Goal: Transaction & Acquisition: Purchase product/service

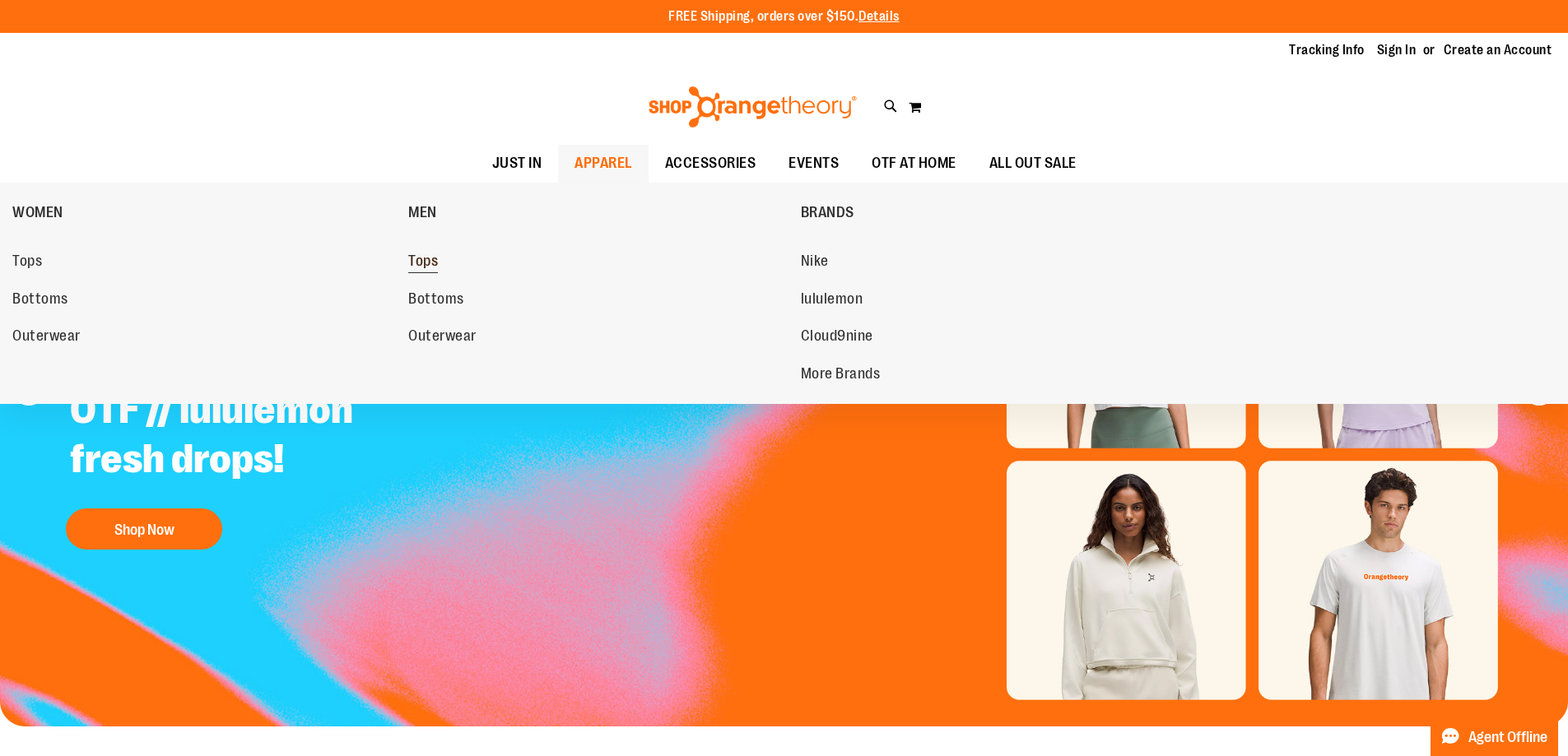
click at [413, 264] on span "Tops" at bounding box center [423, 263] width 29 height 21
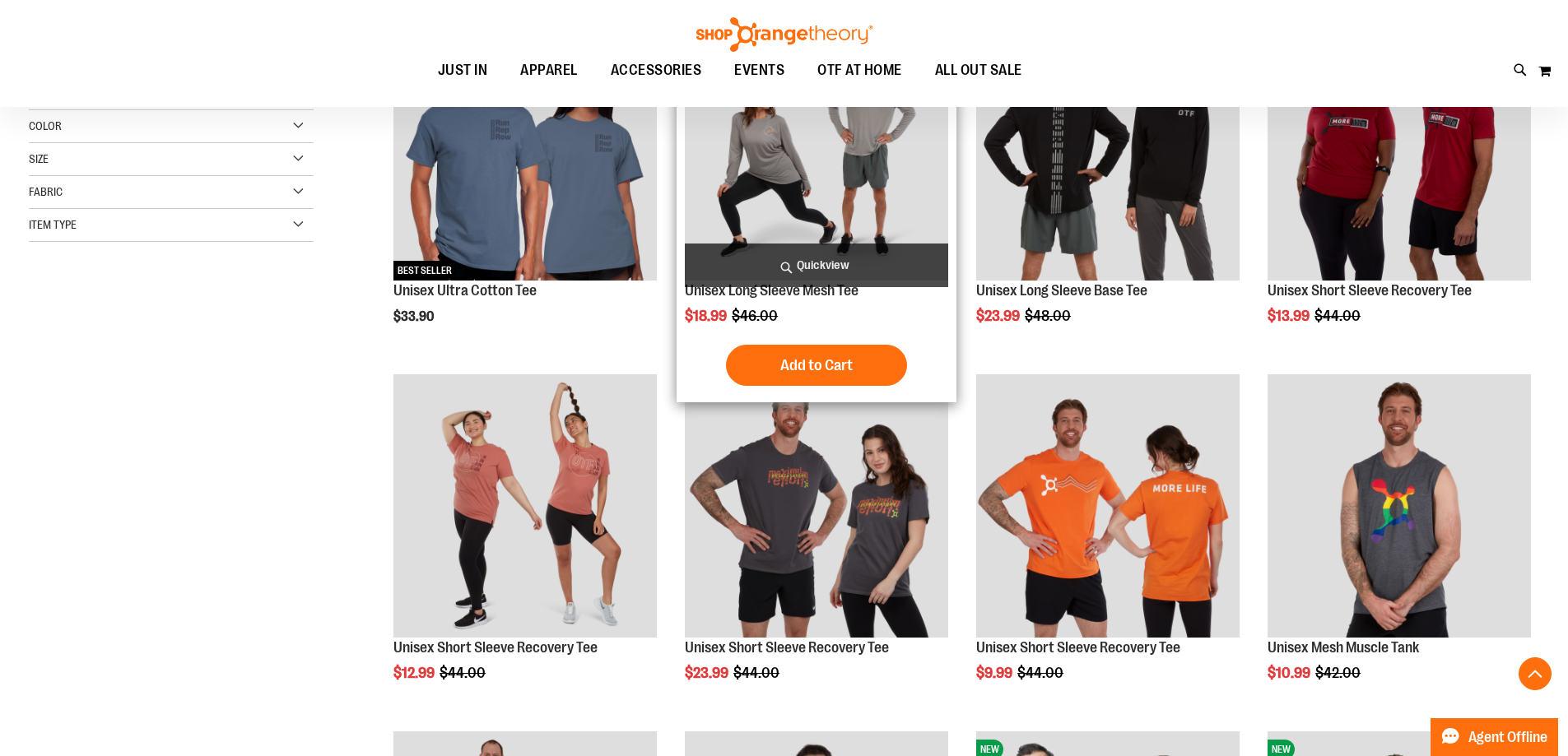
scroll to position [411, 0]
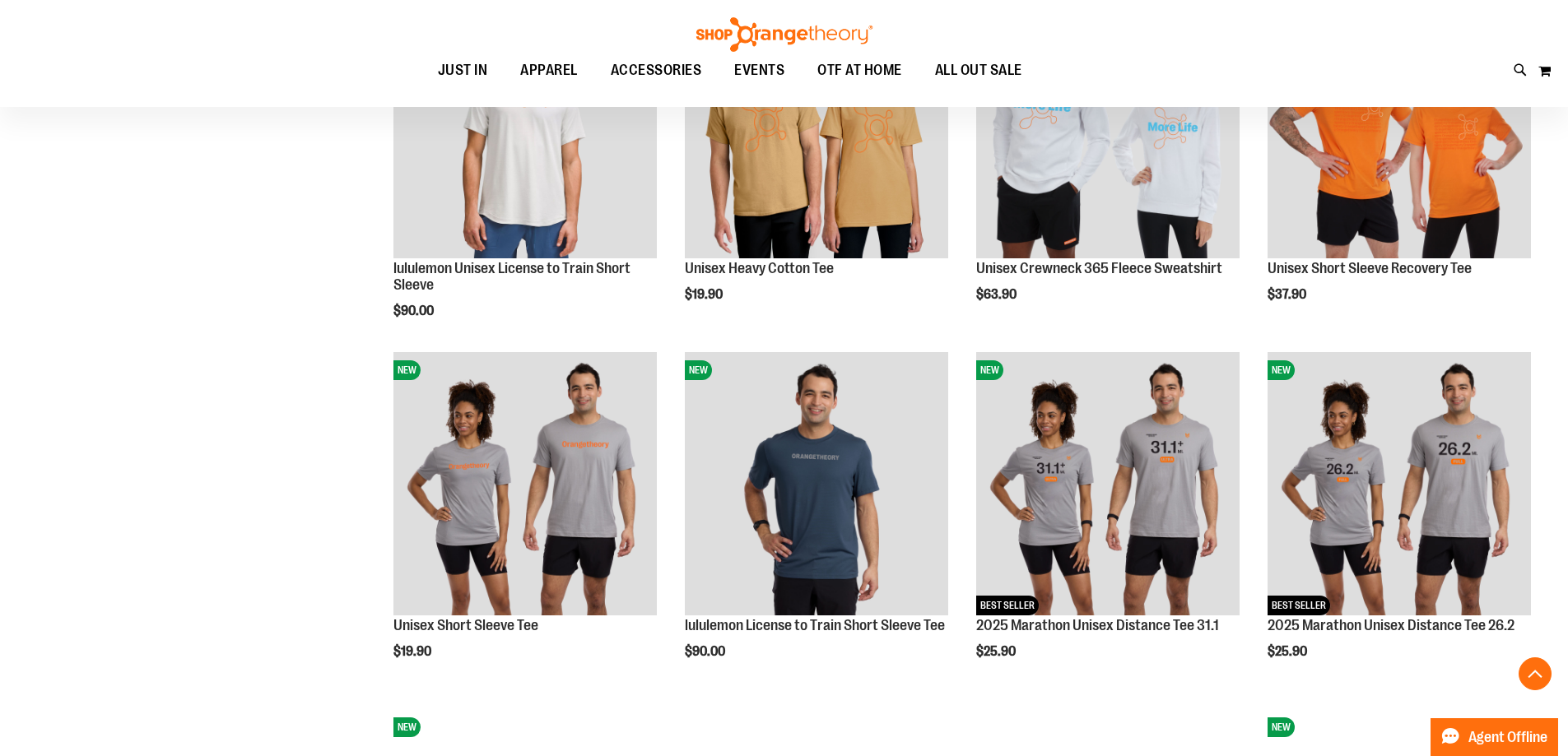
scroll to position [1481, 0]
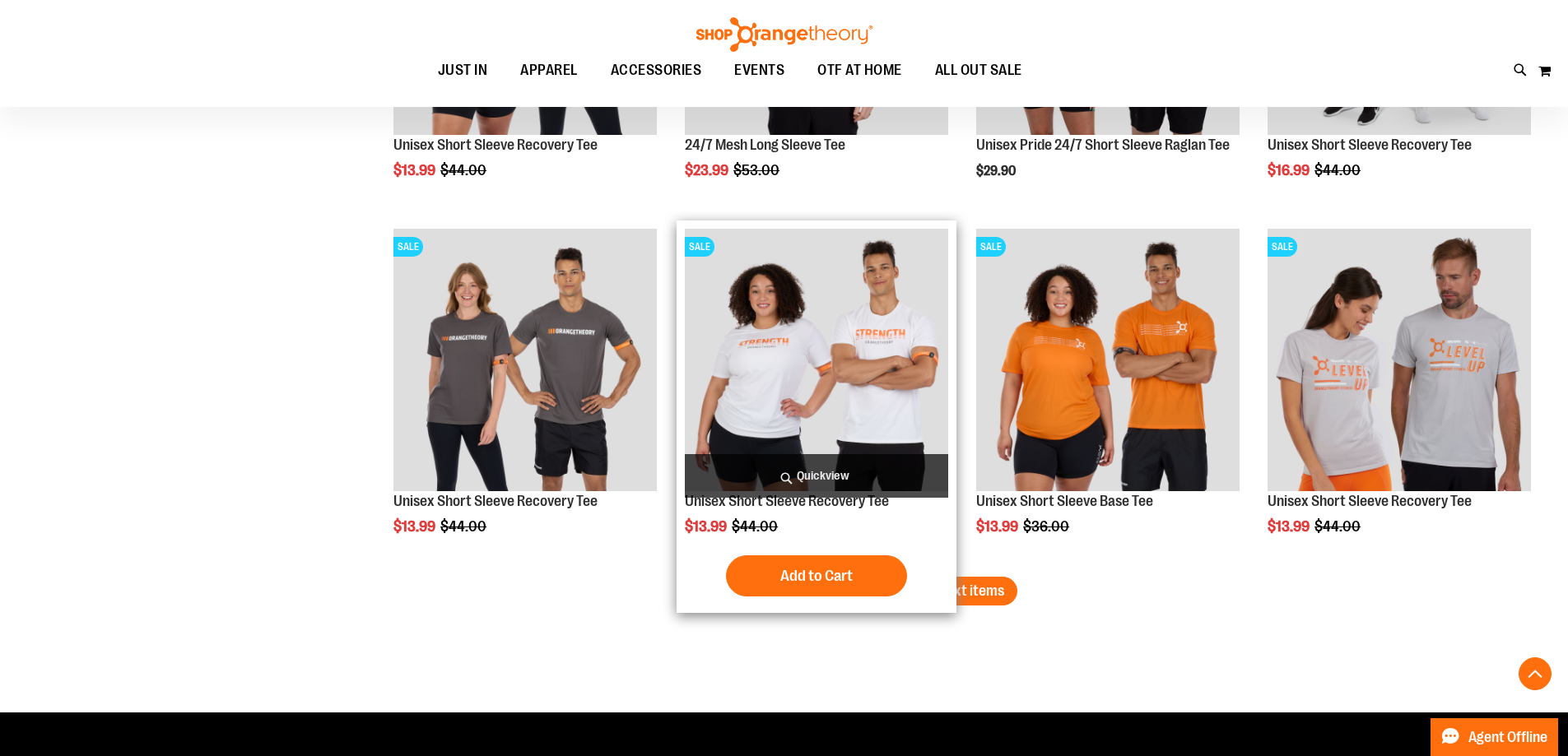
scroll to position [2550, 0]
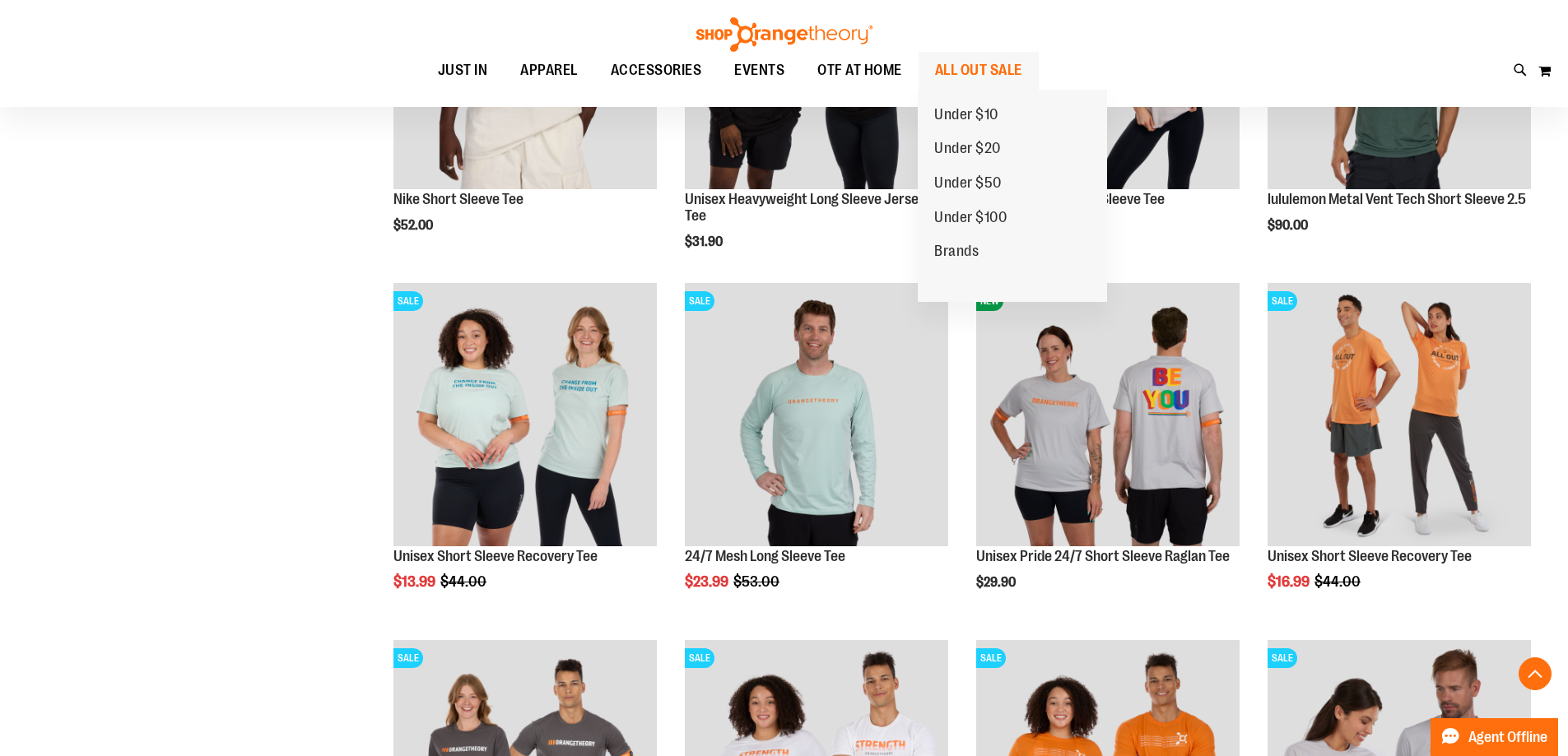
click at [963, 59] on span "ALL OUT SALE" at bounding box center [978, 71] width 87 height 37
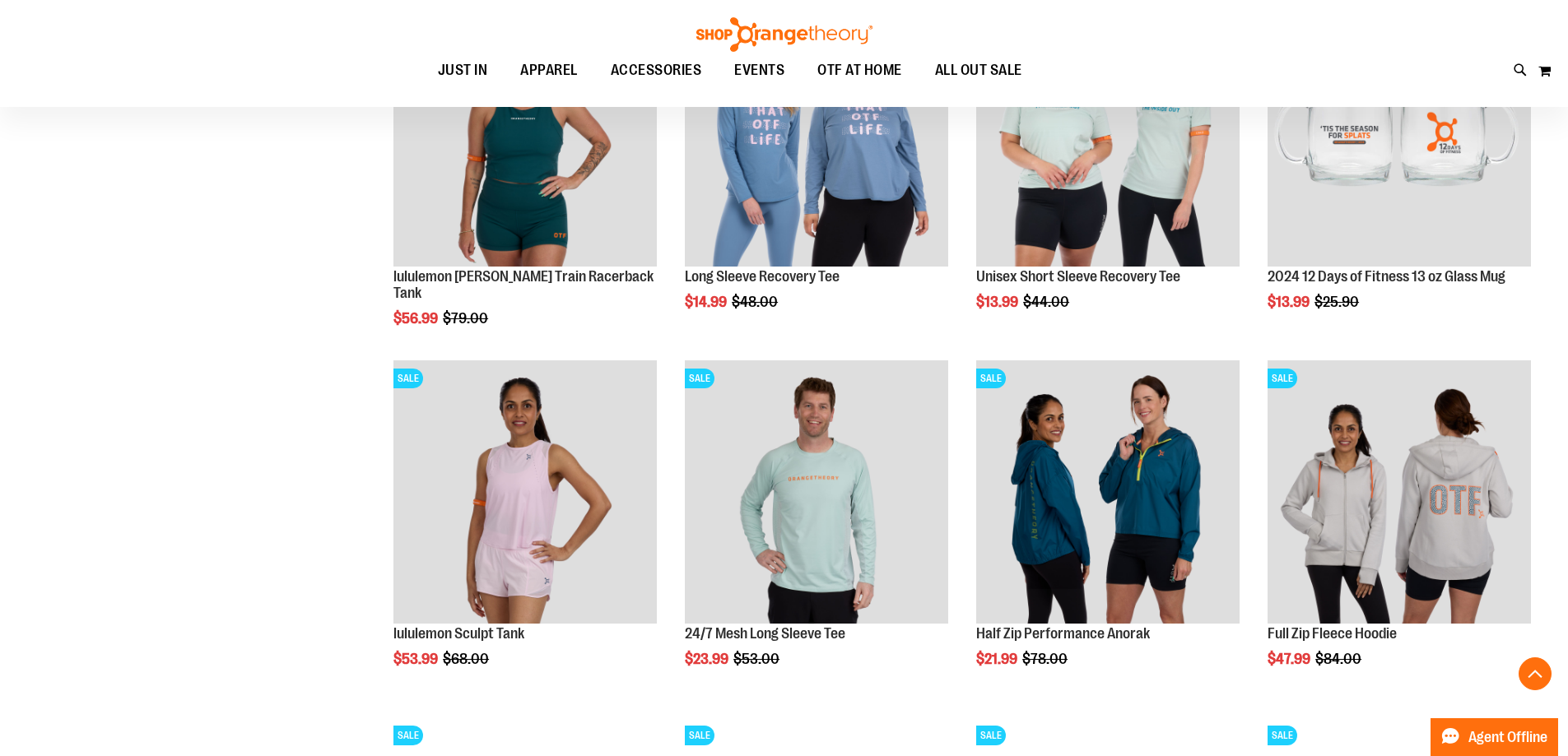
scroll to position [1481, 0]
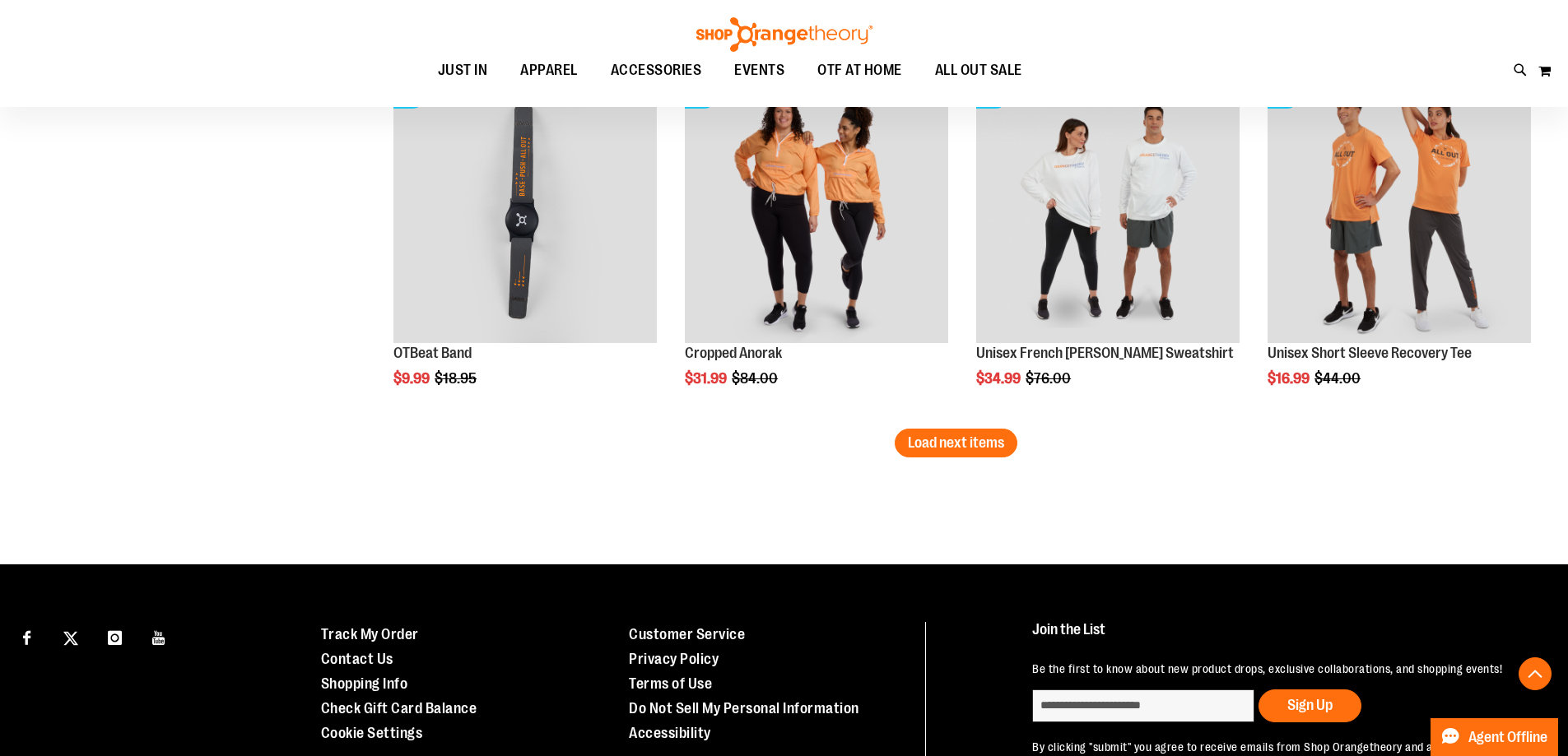
scroll to position [2995, 0]
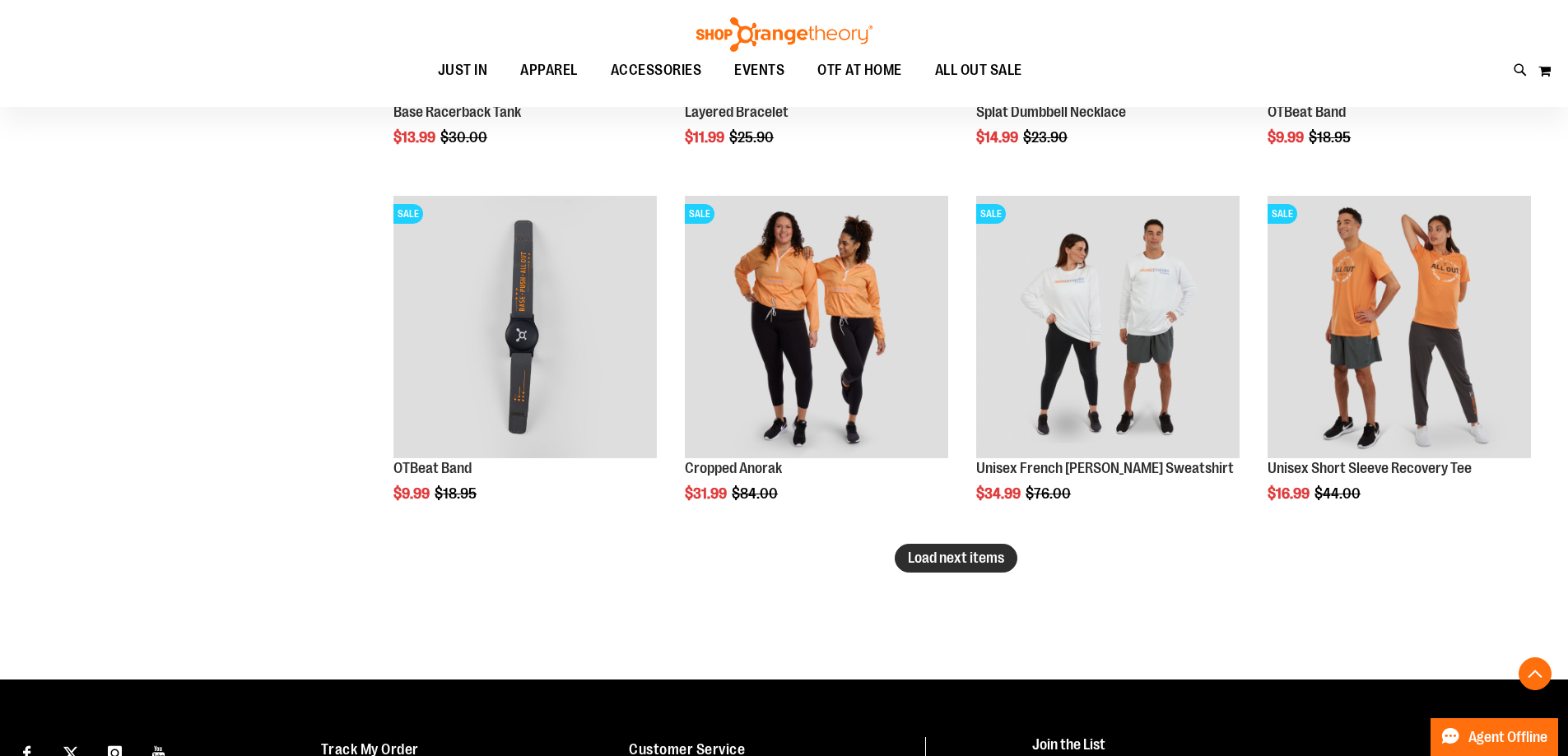
click at [1000, 552] on span "Load next items" at bounding box center [956, 558] width 96 height 17
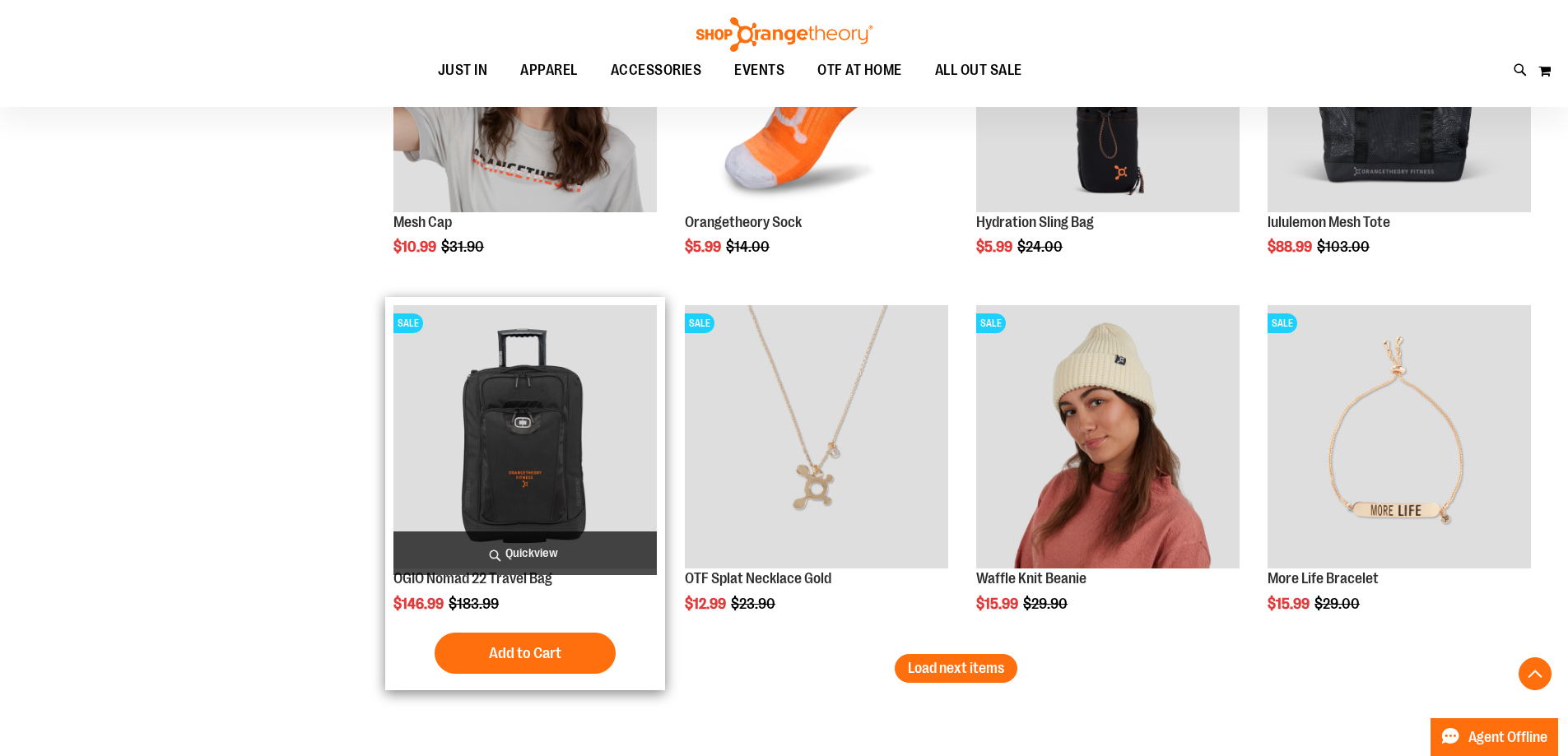
scroll to position [3982, 0]
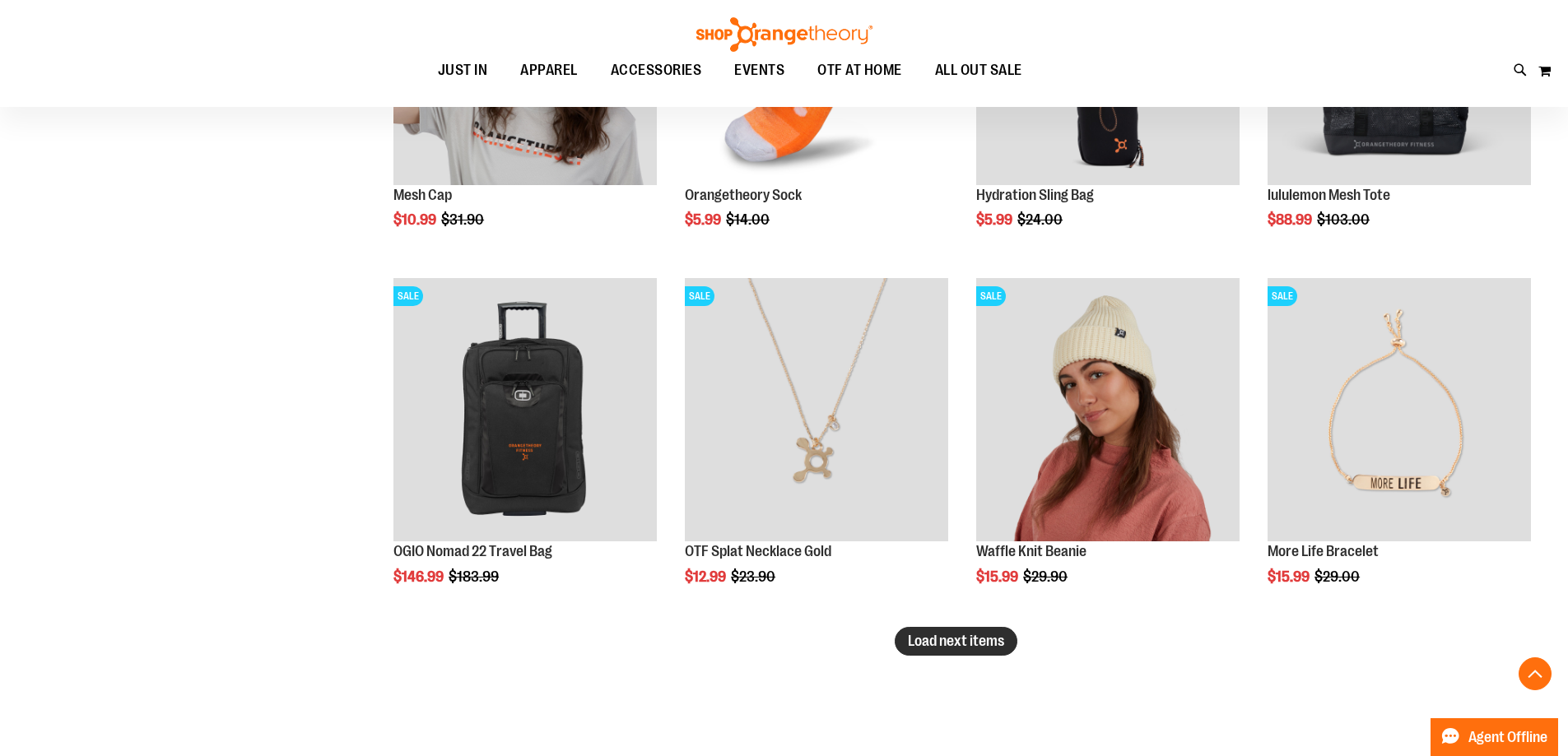
click at [996, 648] on span "Load next items" at bounding box center [956, 640] width 96 height 17
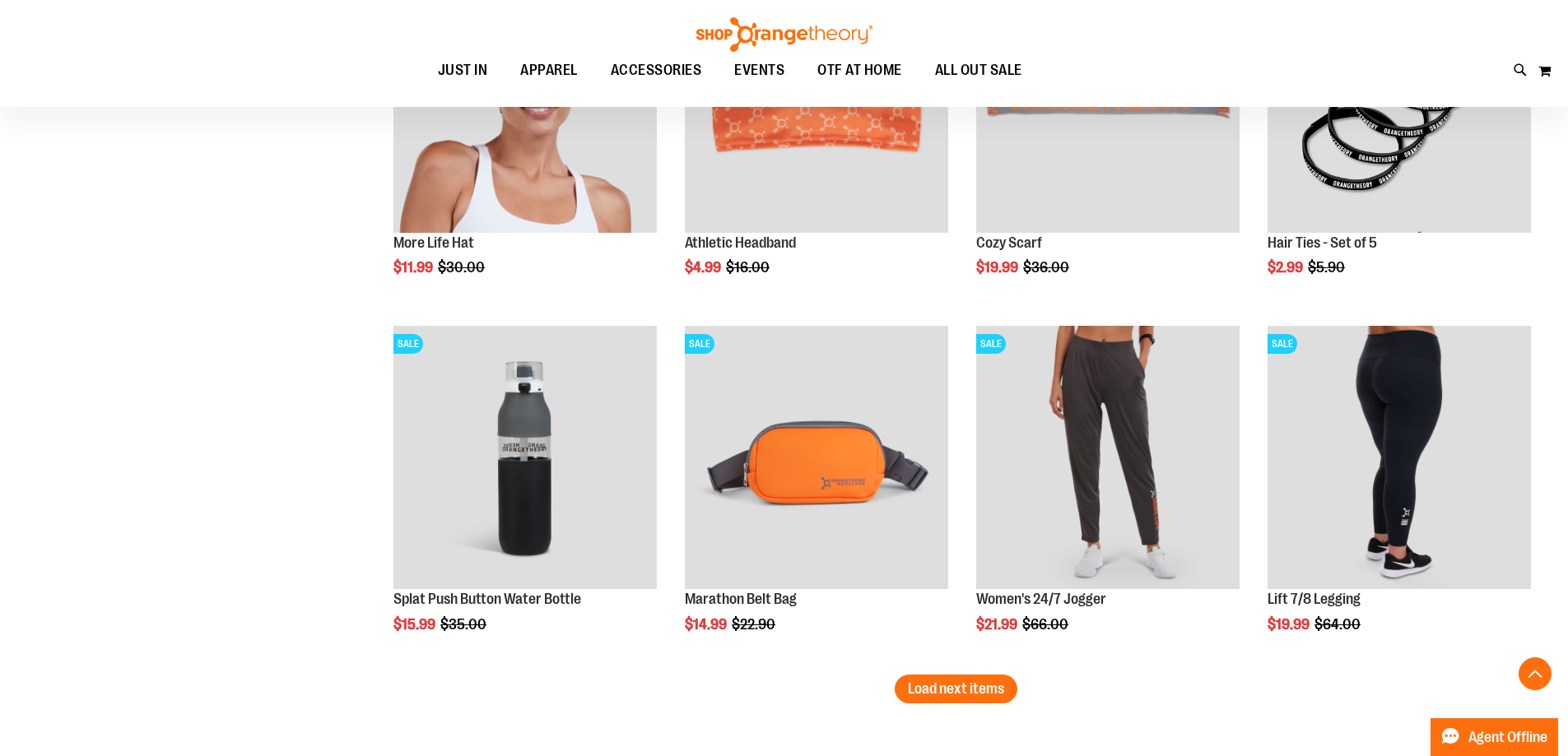
scroll to position [5033, 0]
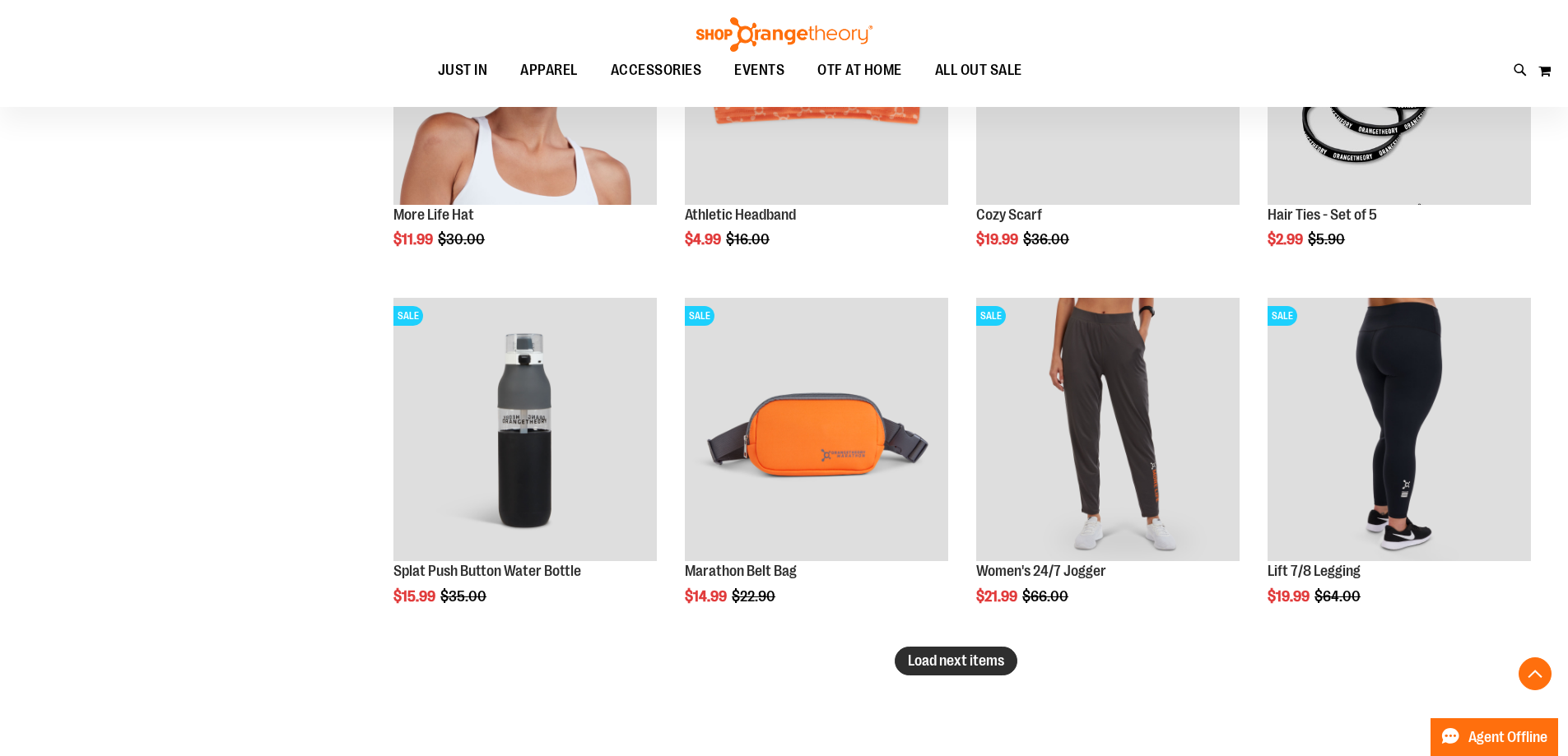
click at [972, 665] on span "Load next items" at bounding box center [956, 661] width 96 height 17
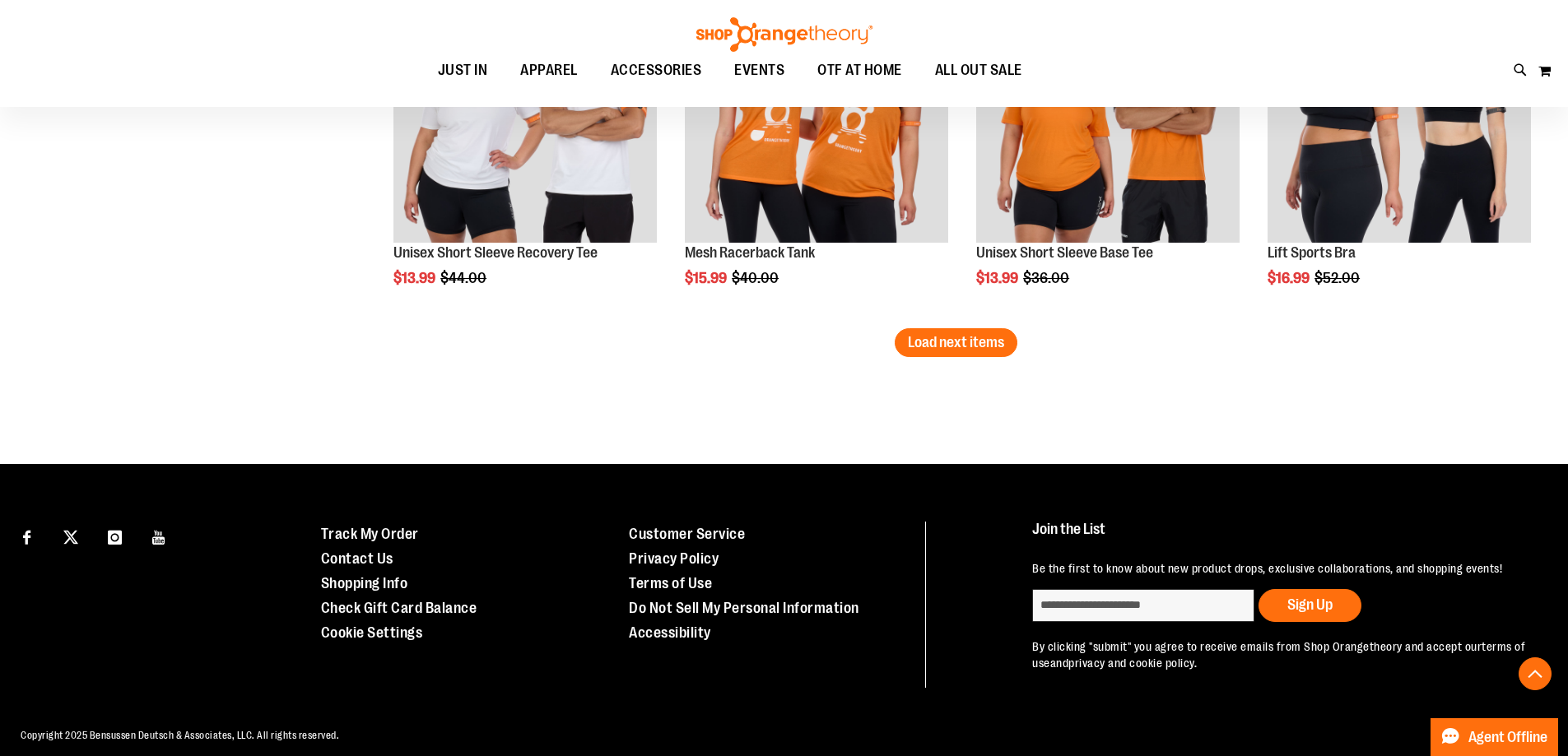
scroll to position [6447, 0]
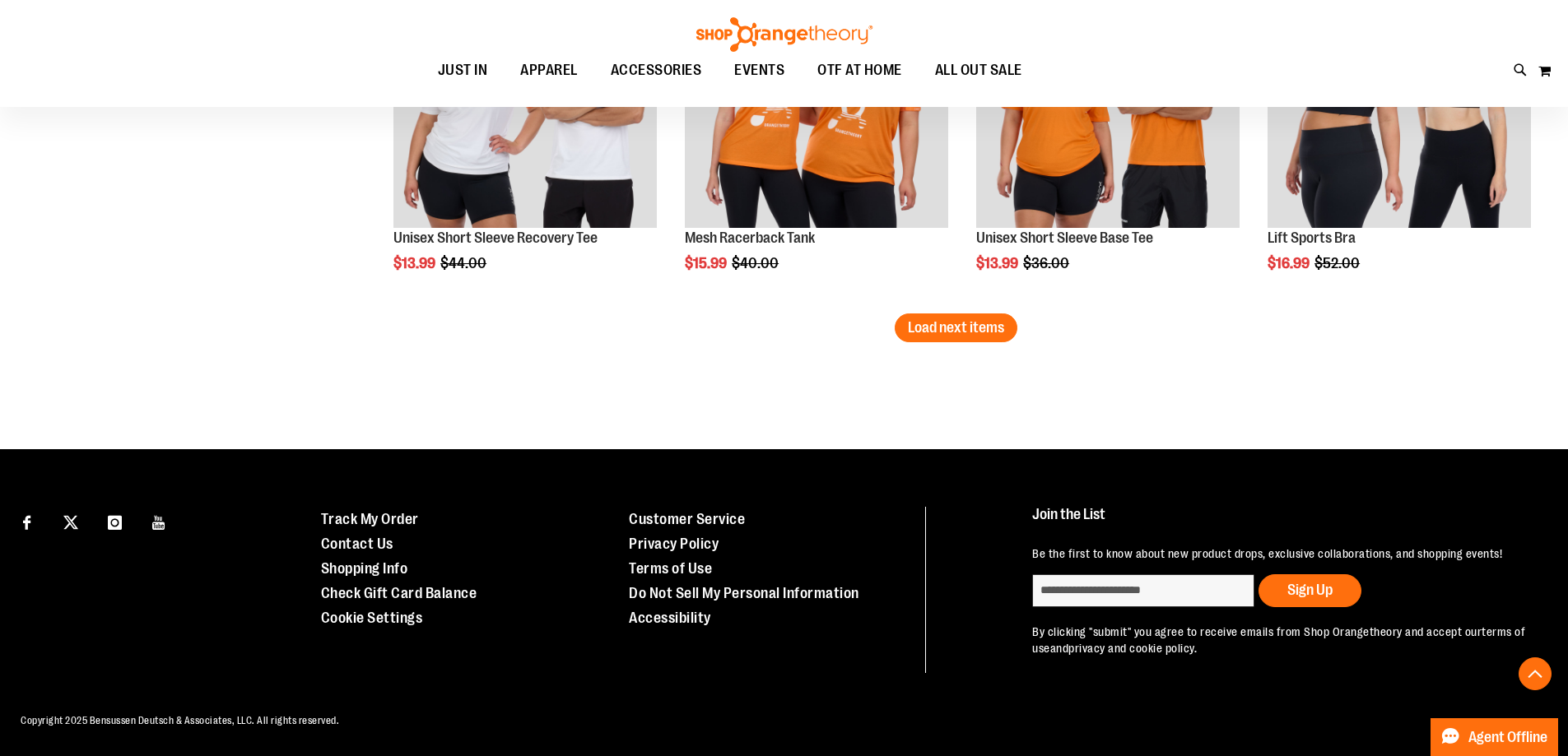
click at [960, 328] on button "Load next items" at bounding box center [955, 328] width 123 height 28
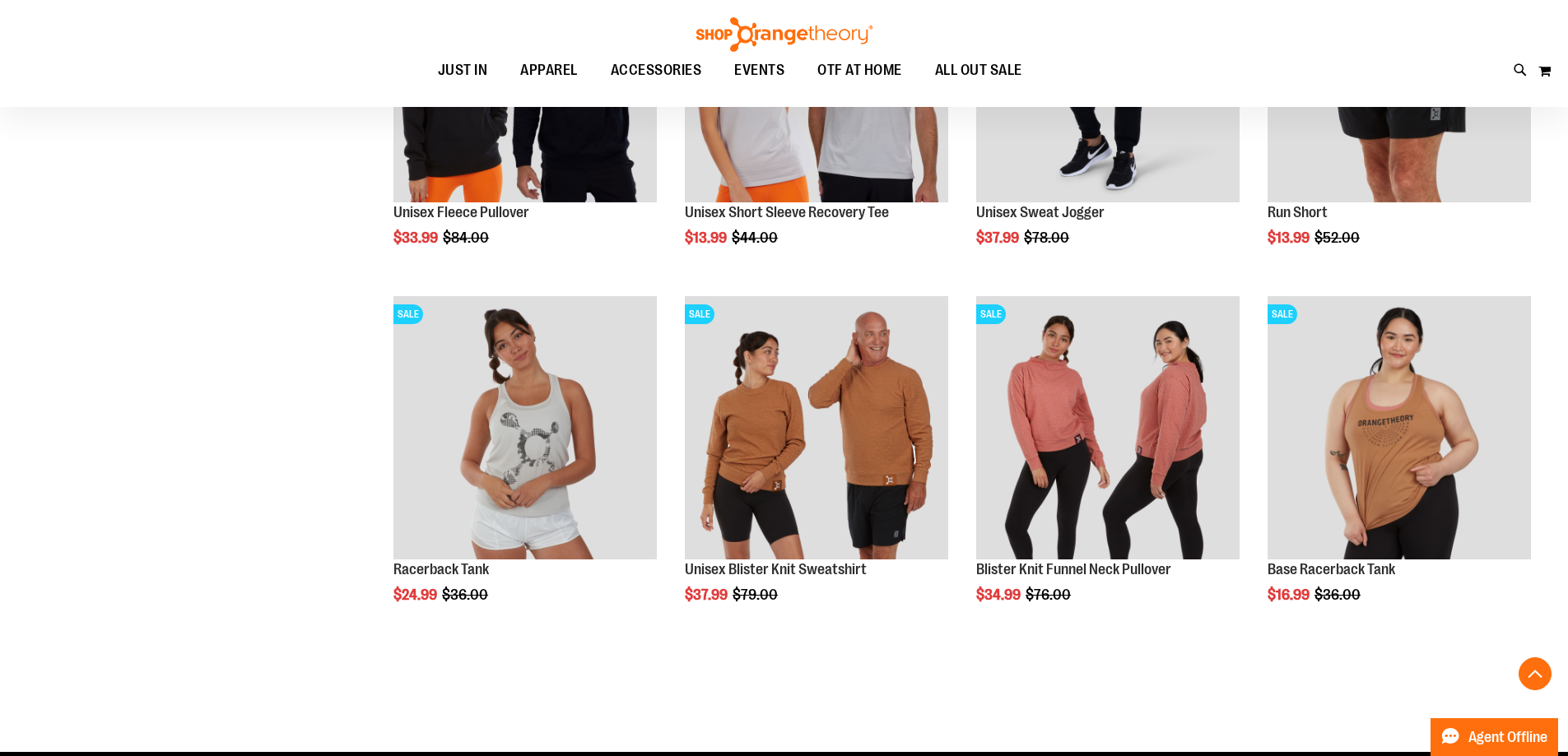
scroll to position [7288, 0]
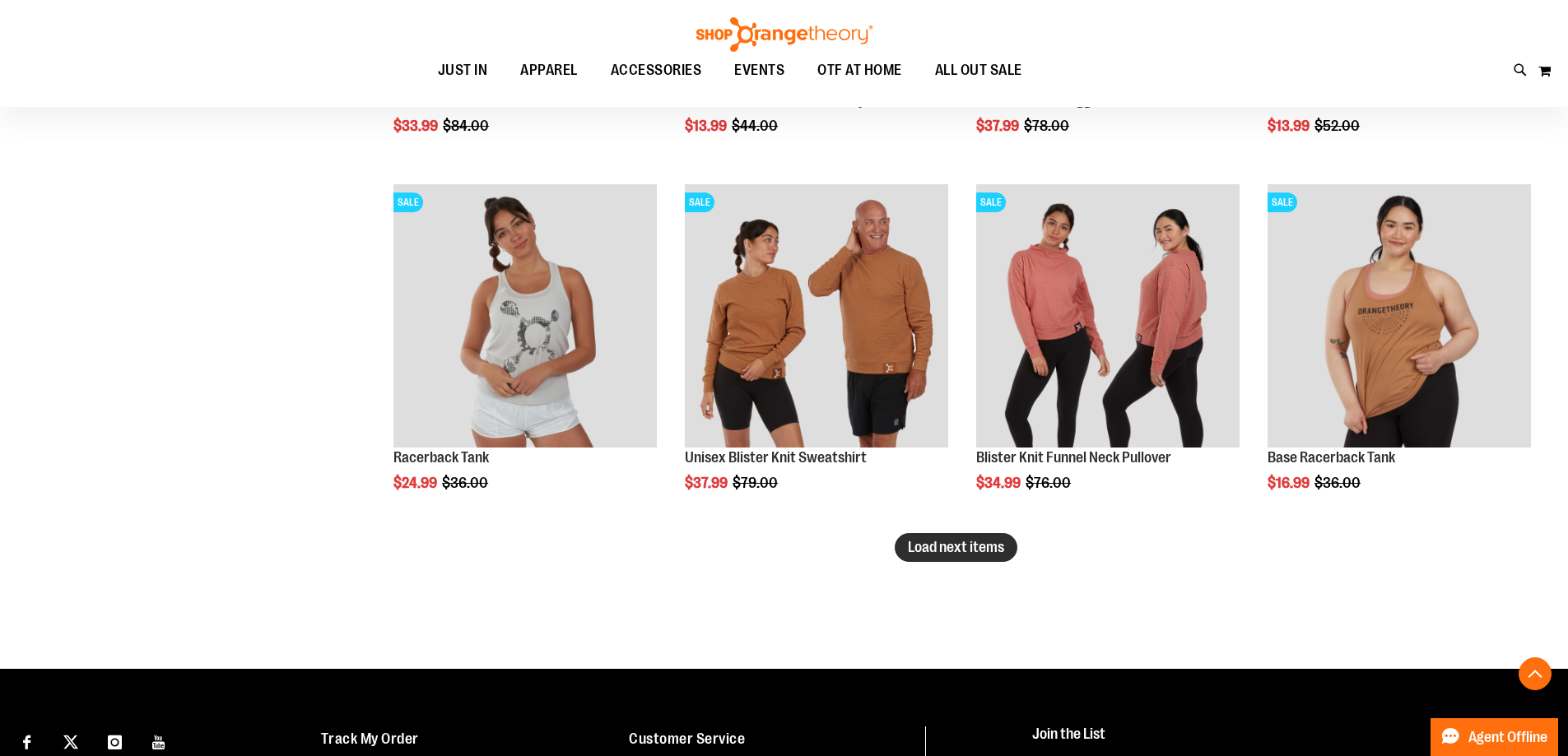
click at [951, 545] on span "Load next items" at bounding box center [956, 547] width 96 height 17
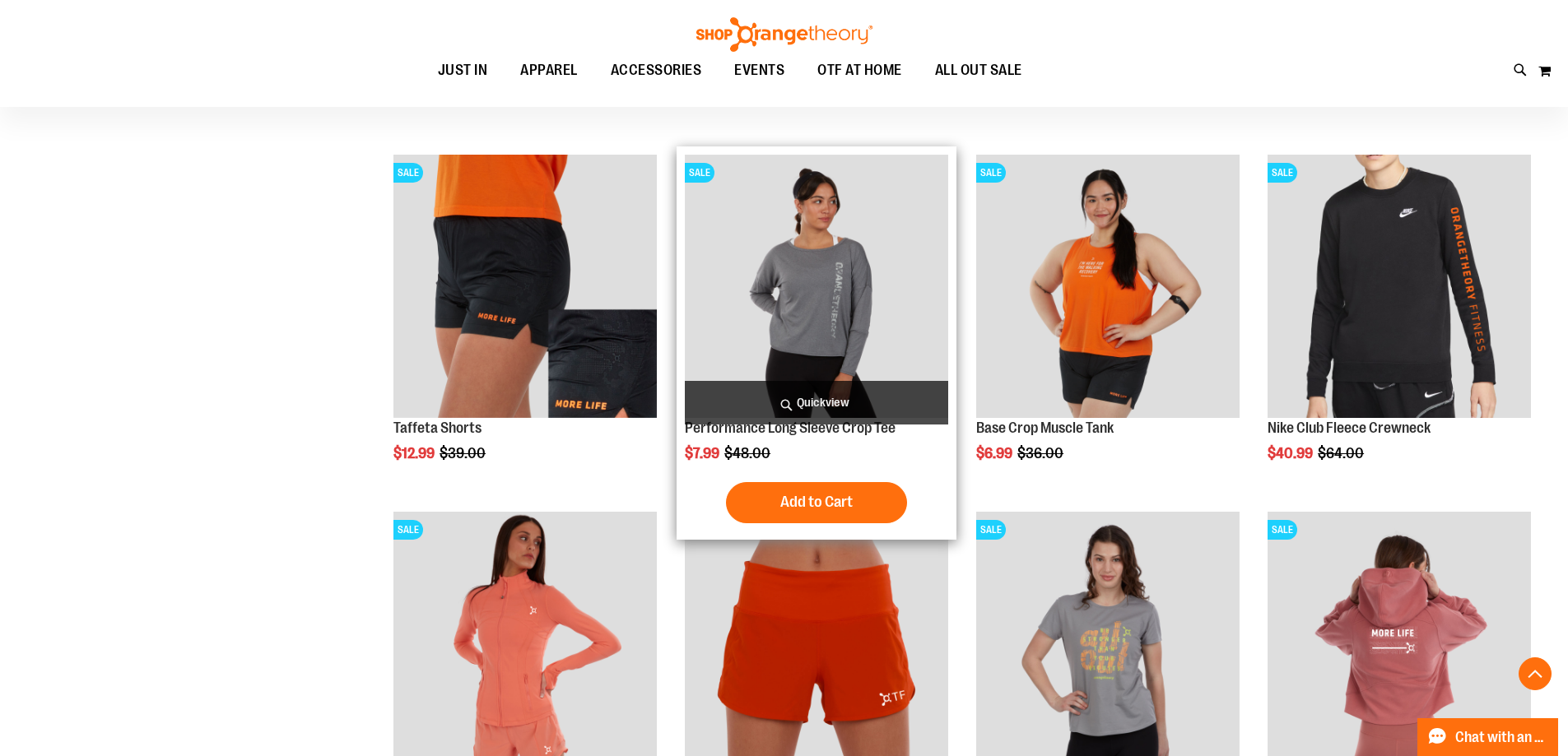
scroll to position [7783, 0]
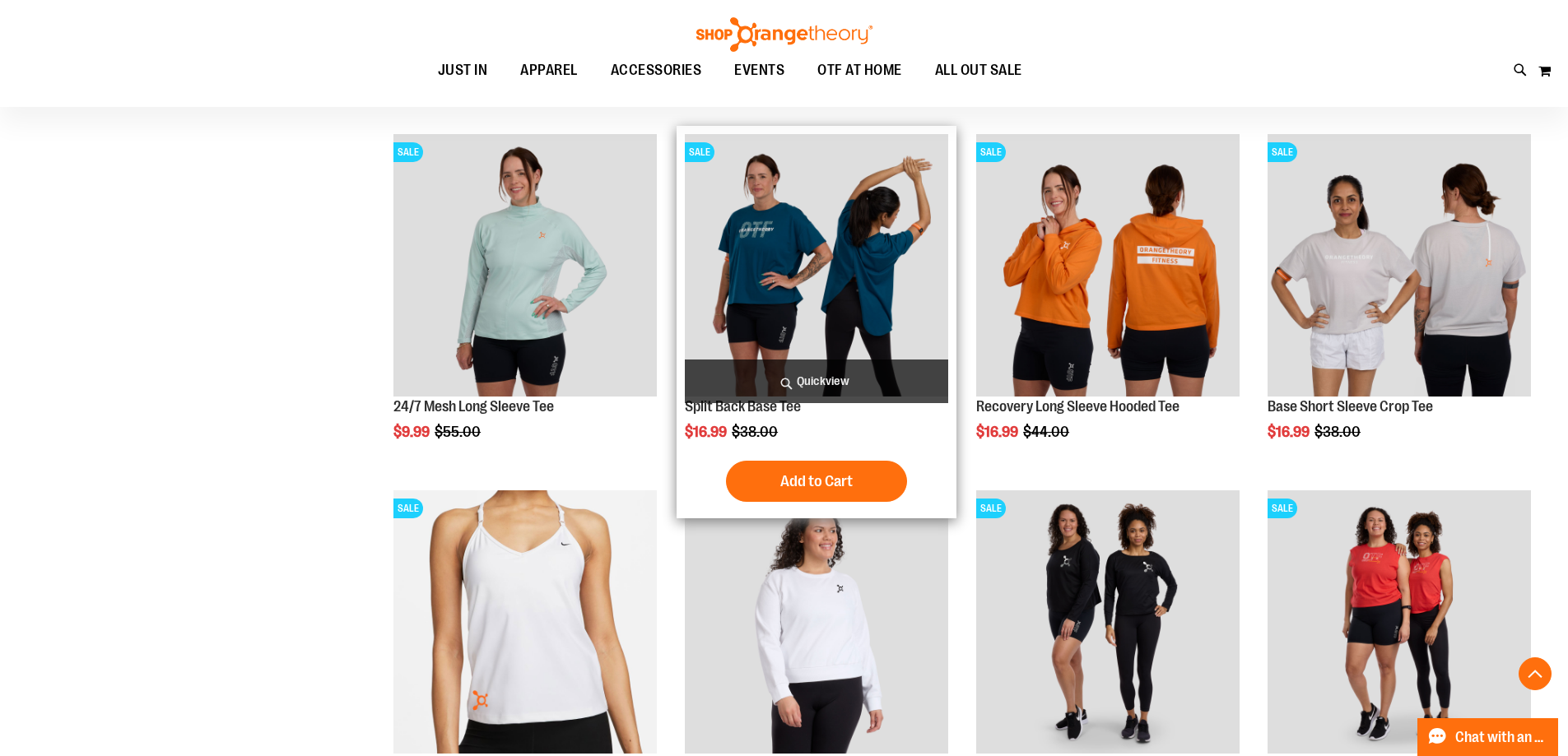
scroll to position [2021, 0]
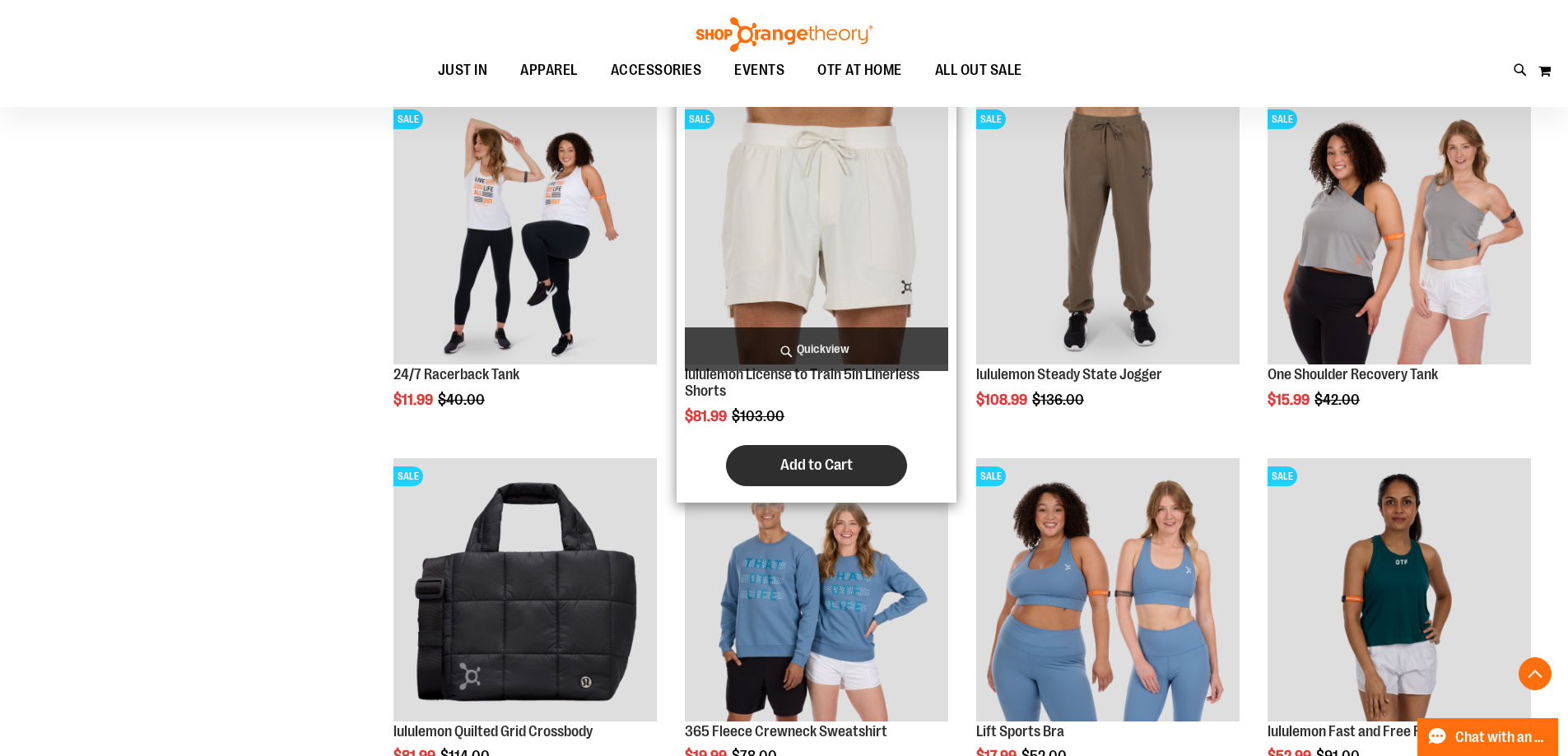
scroll to position [493, 0]
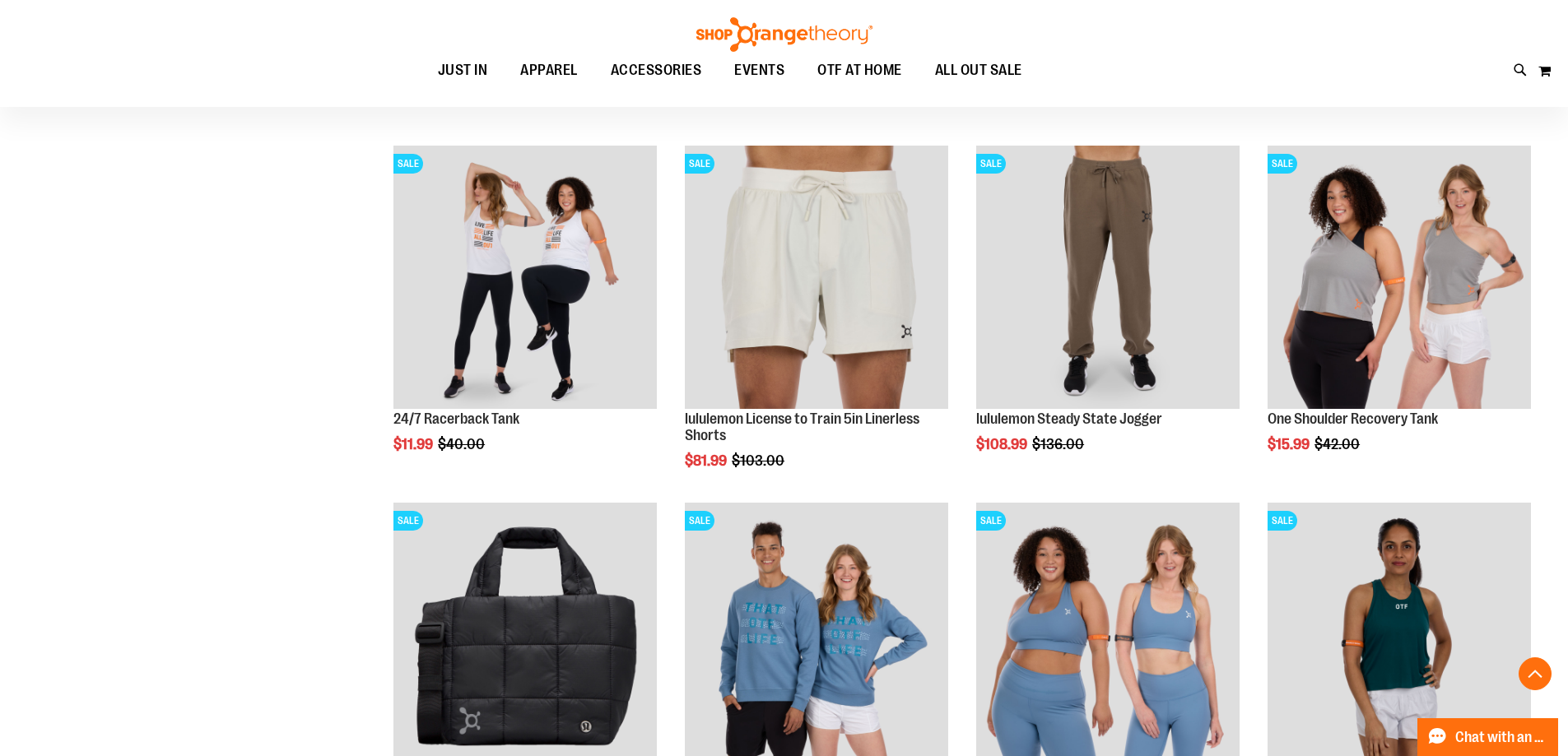
scroll to position [576, 0]
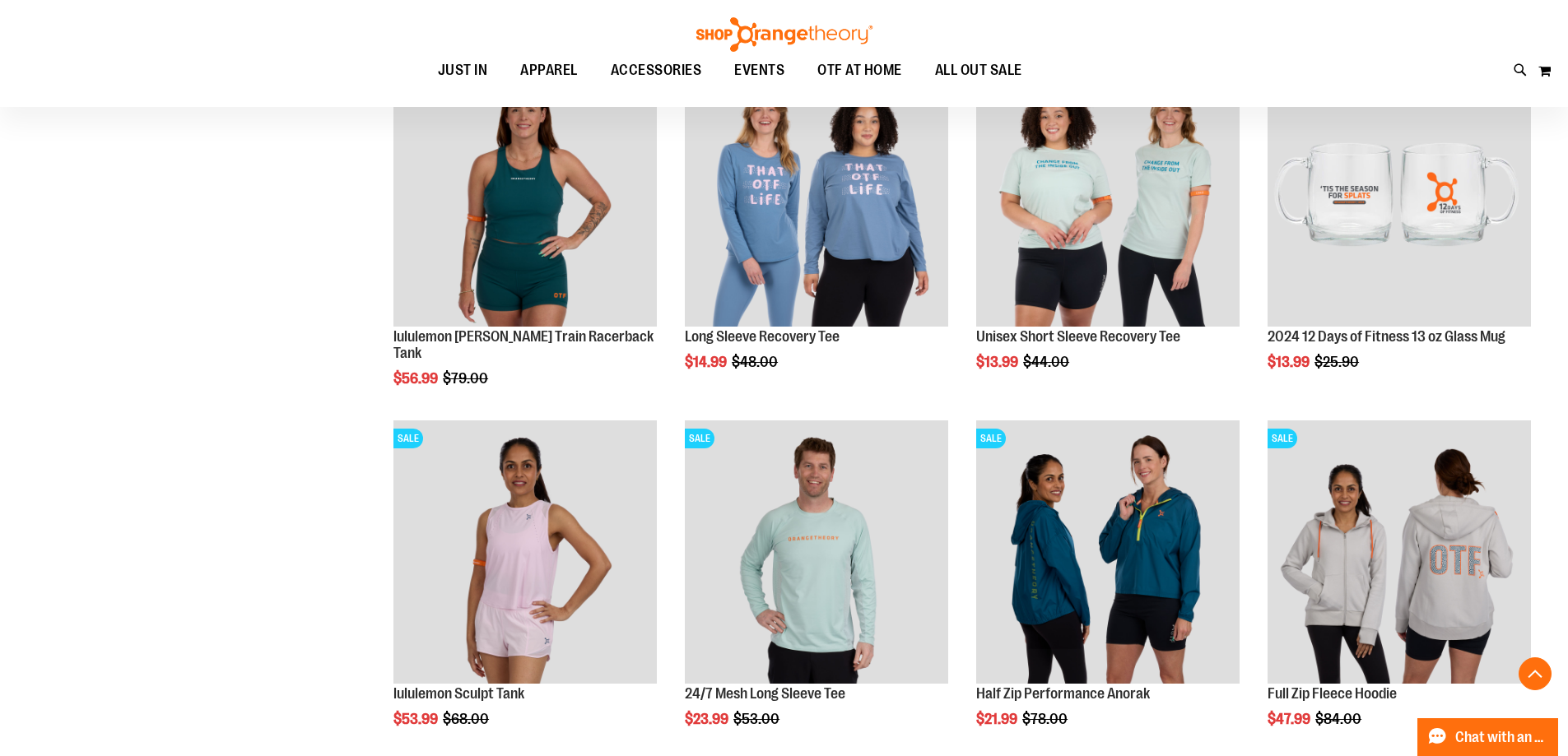
scroll to position [1398, 0]
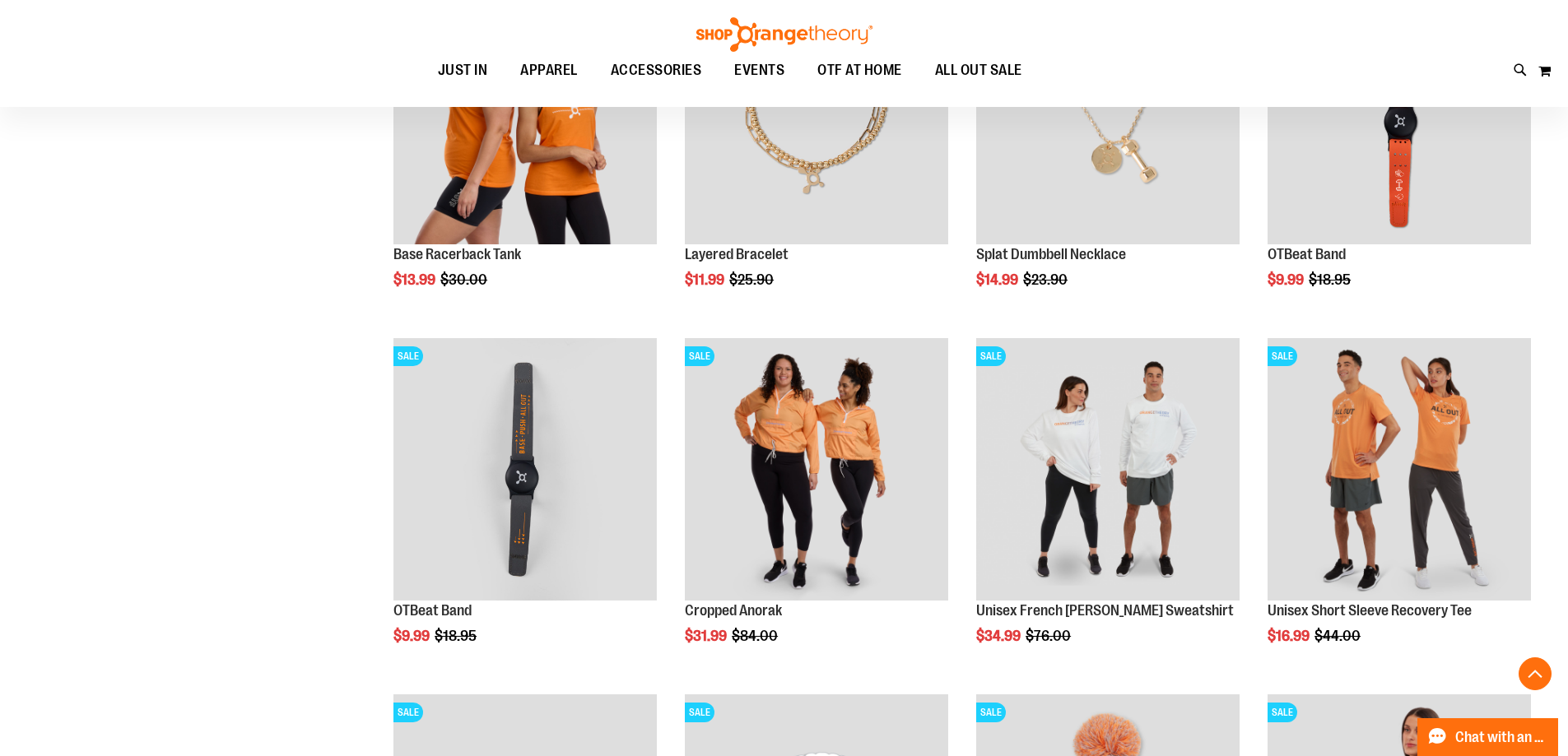
scroll to position [2880, 0]
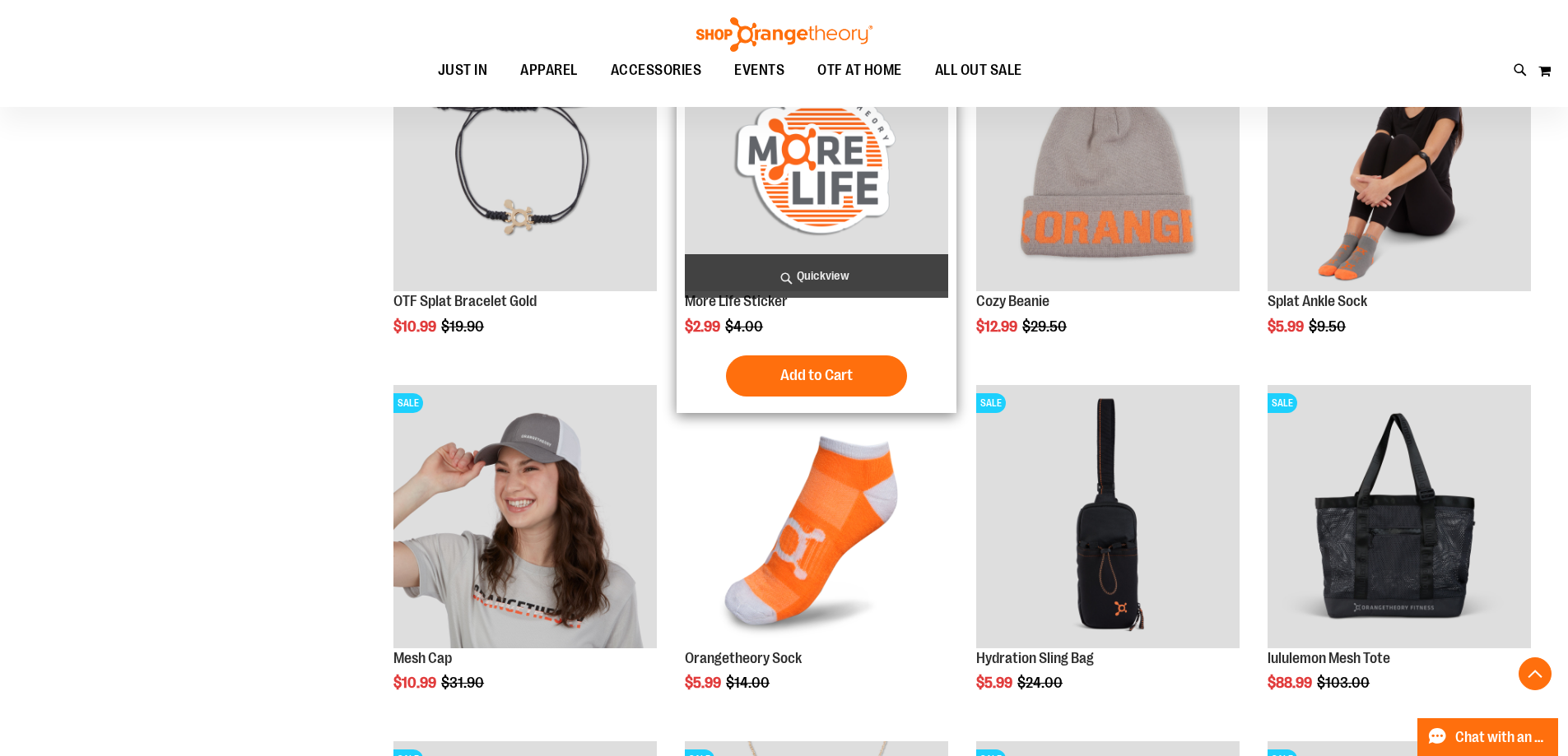
scroll to position [3538, 0]
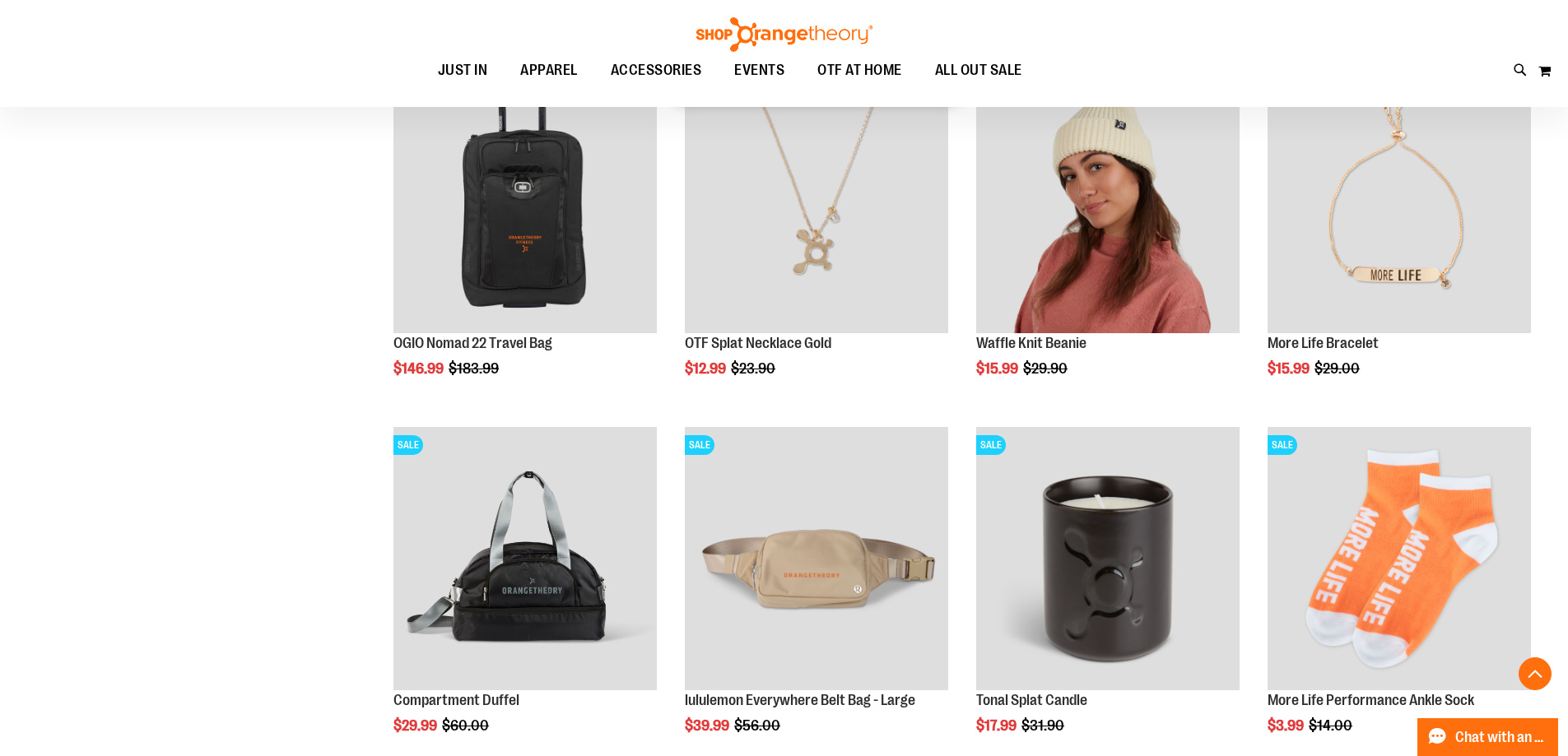
scroll to position [4444, 0]
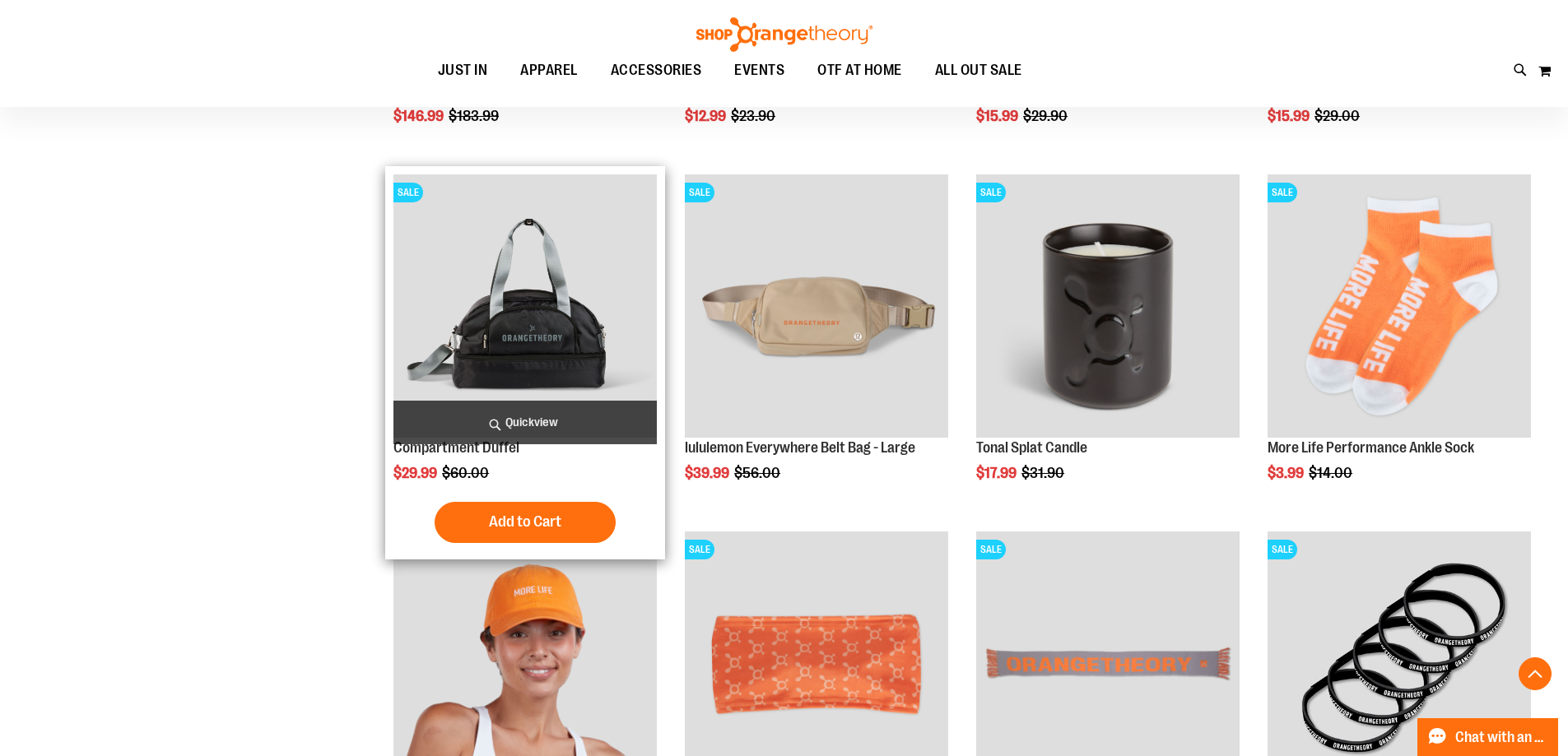
click at [493, 284] on img "product" at bounding box center [525, 306] width 264 height 264
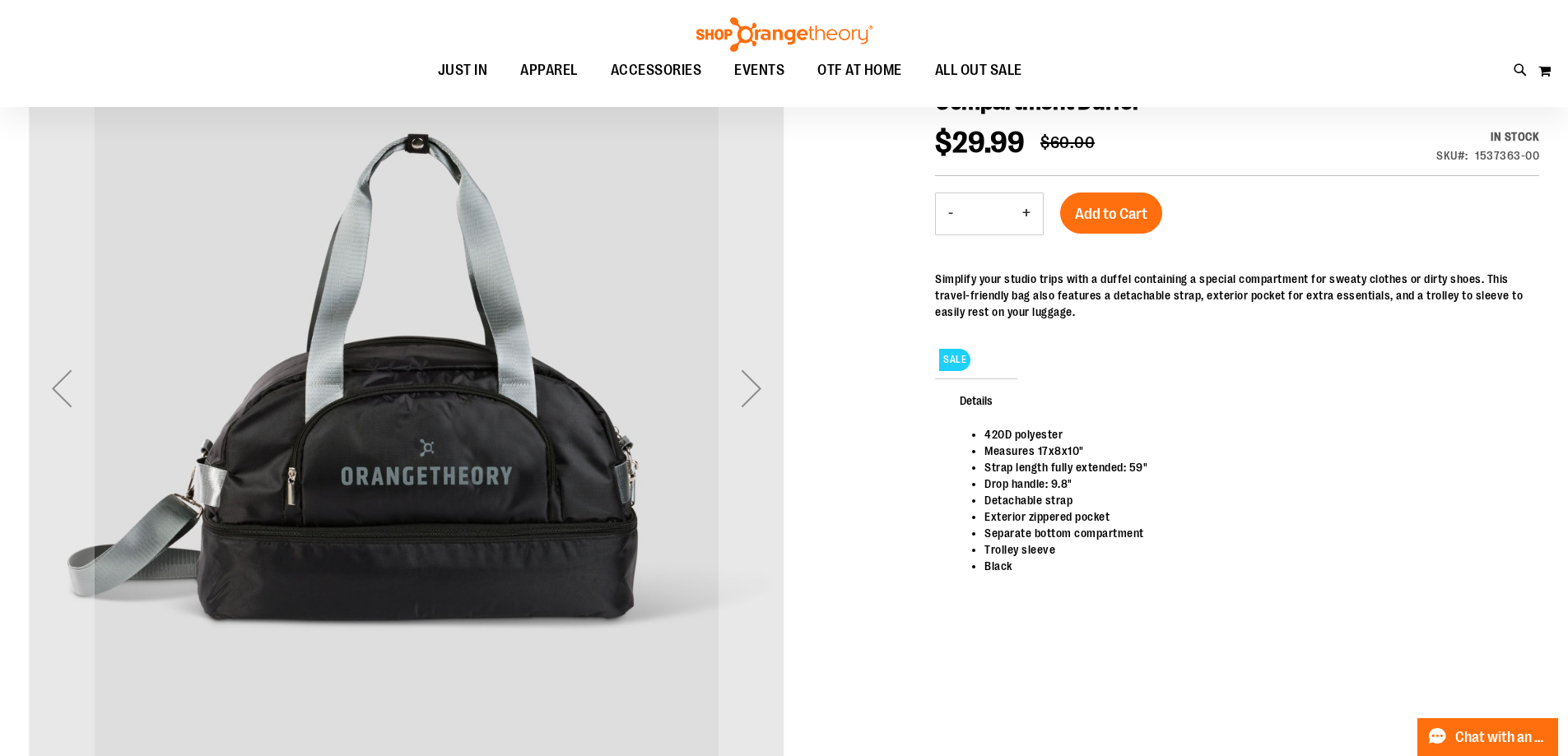
scroll to position [246, 0]
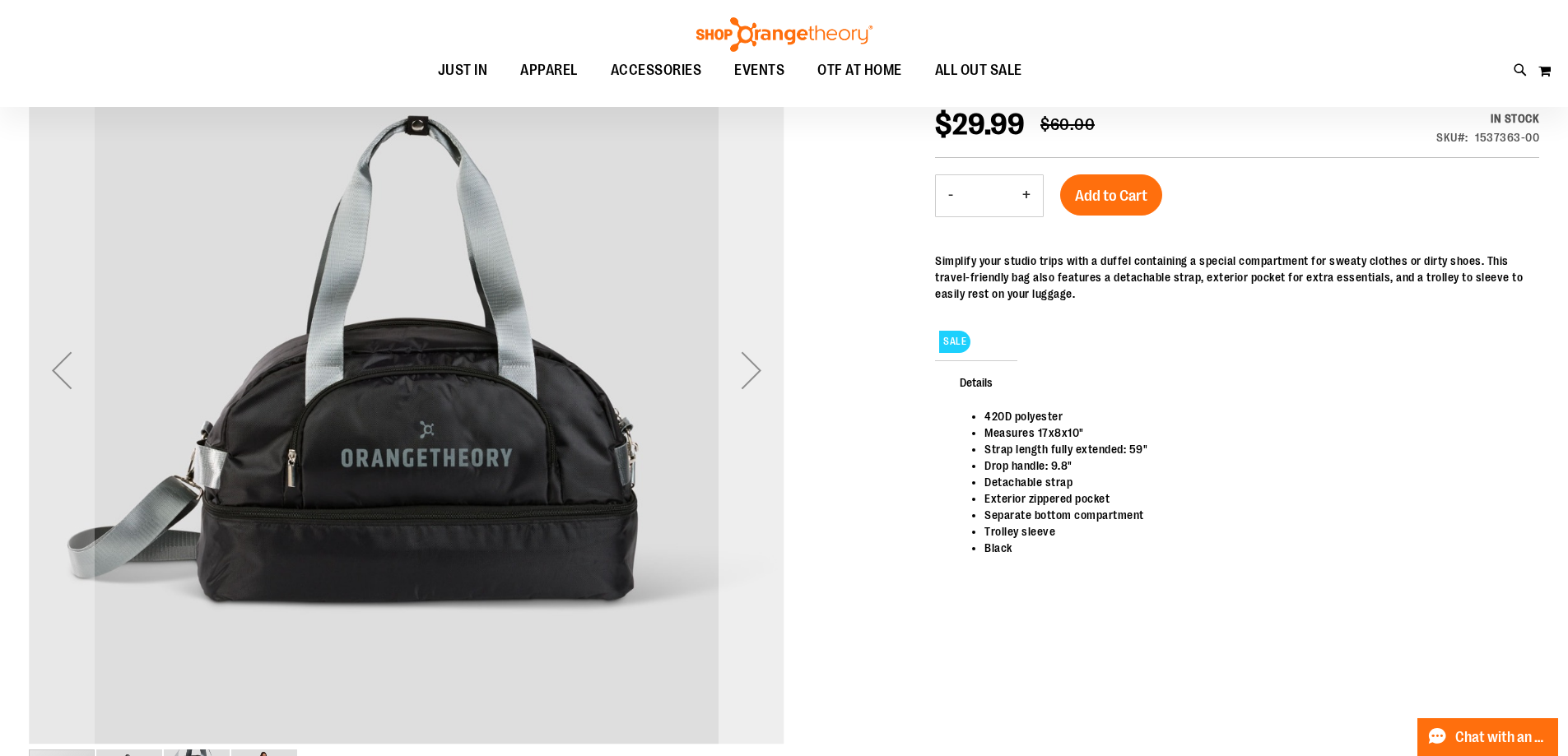
click at [764, 372] on div "Next" at bounding box center [751, 370] width 66 height 66
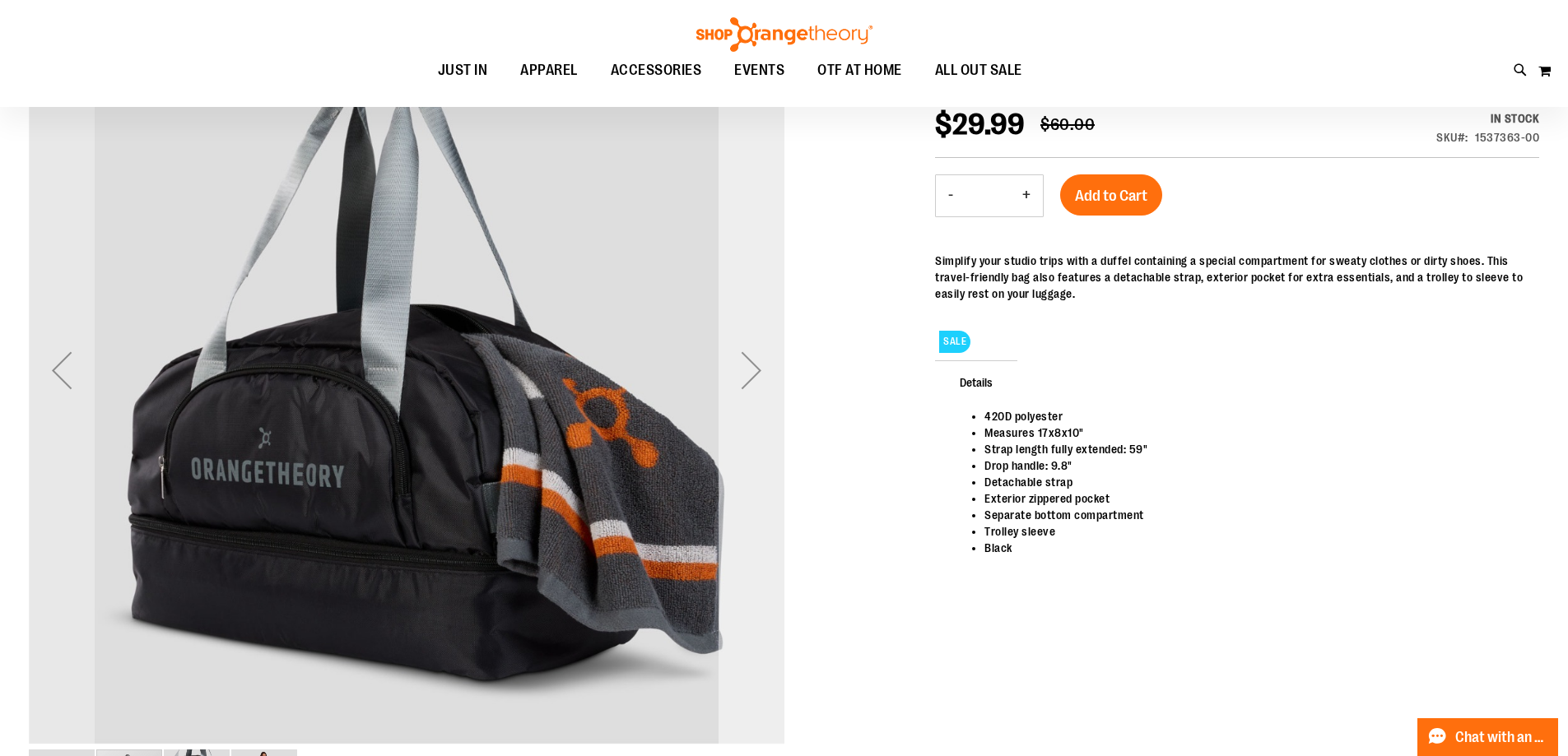
click at [763, 372] on div "Next" at bounding box center [751, 370] width 66 height 66
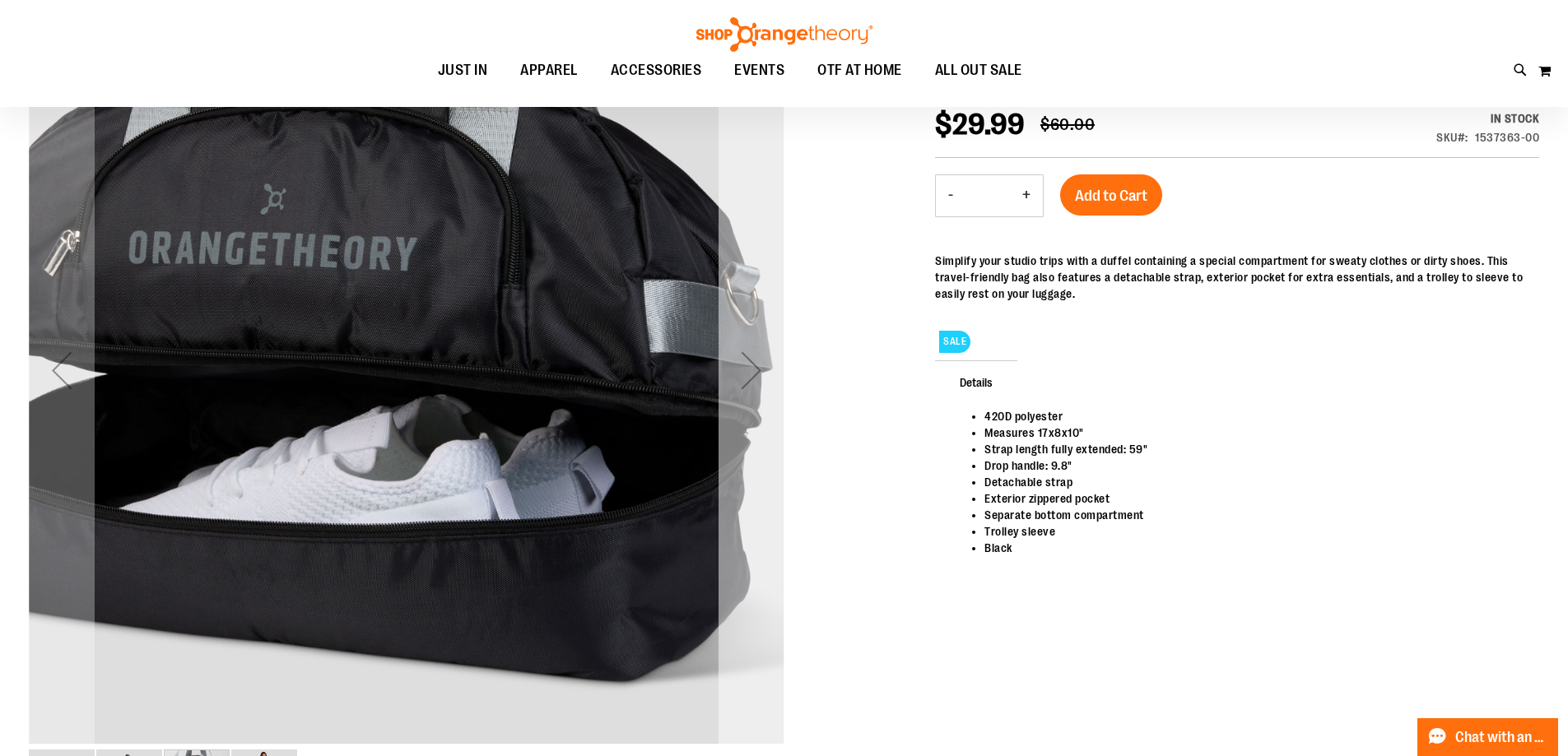
click at [763, 372] on div "Next" at bounding box center [751, 370] width 66 height 66
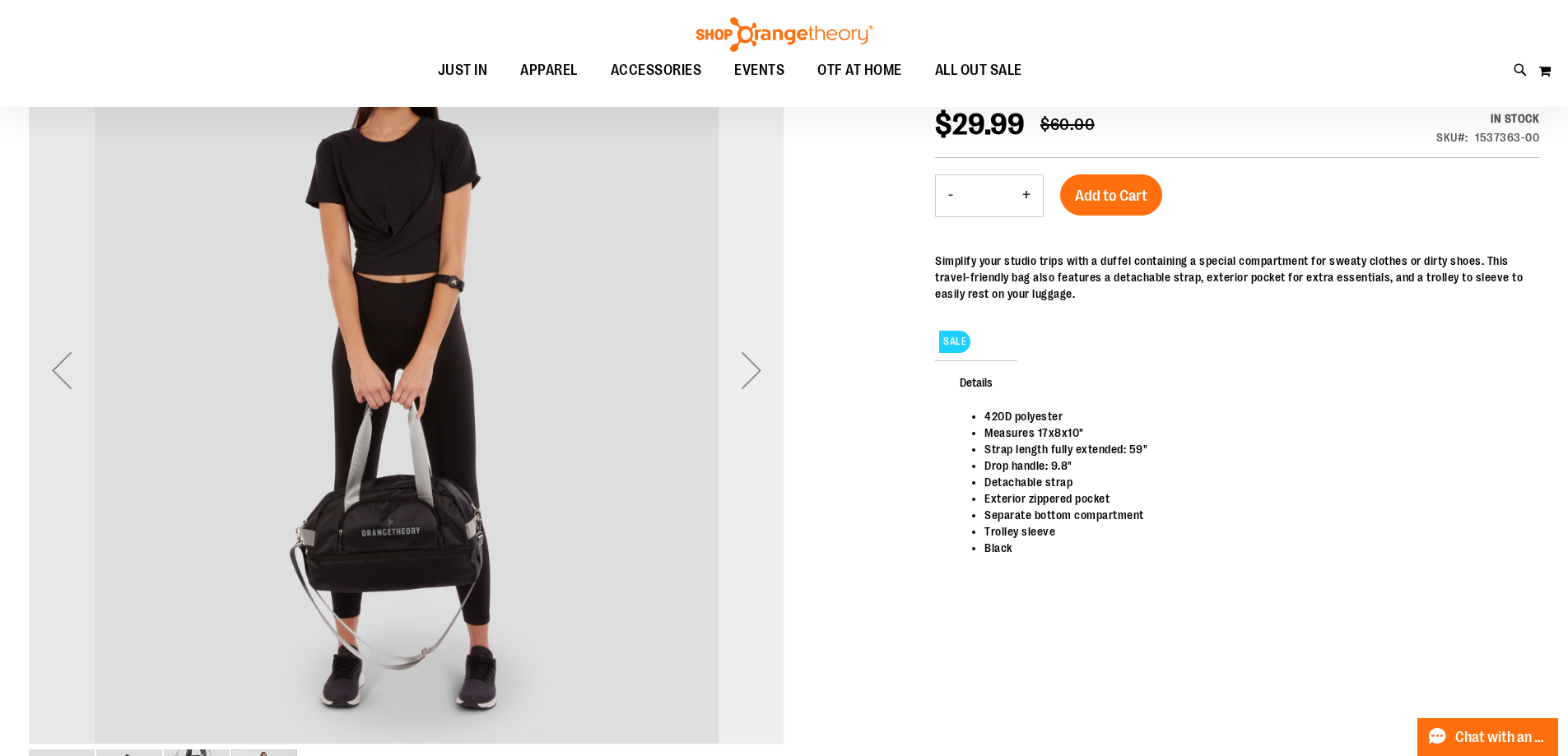
click at [763, 372] on div "Next" at bounding box center [751, 370] width 66 height 66
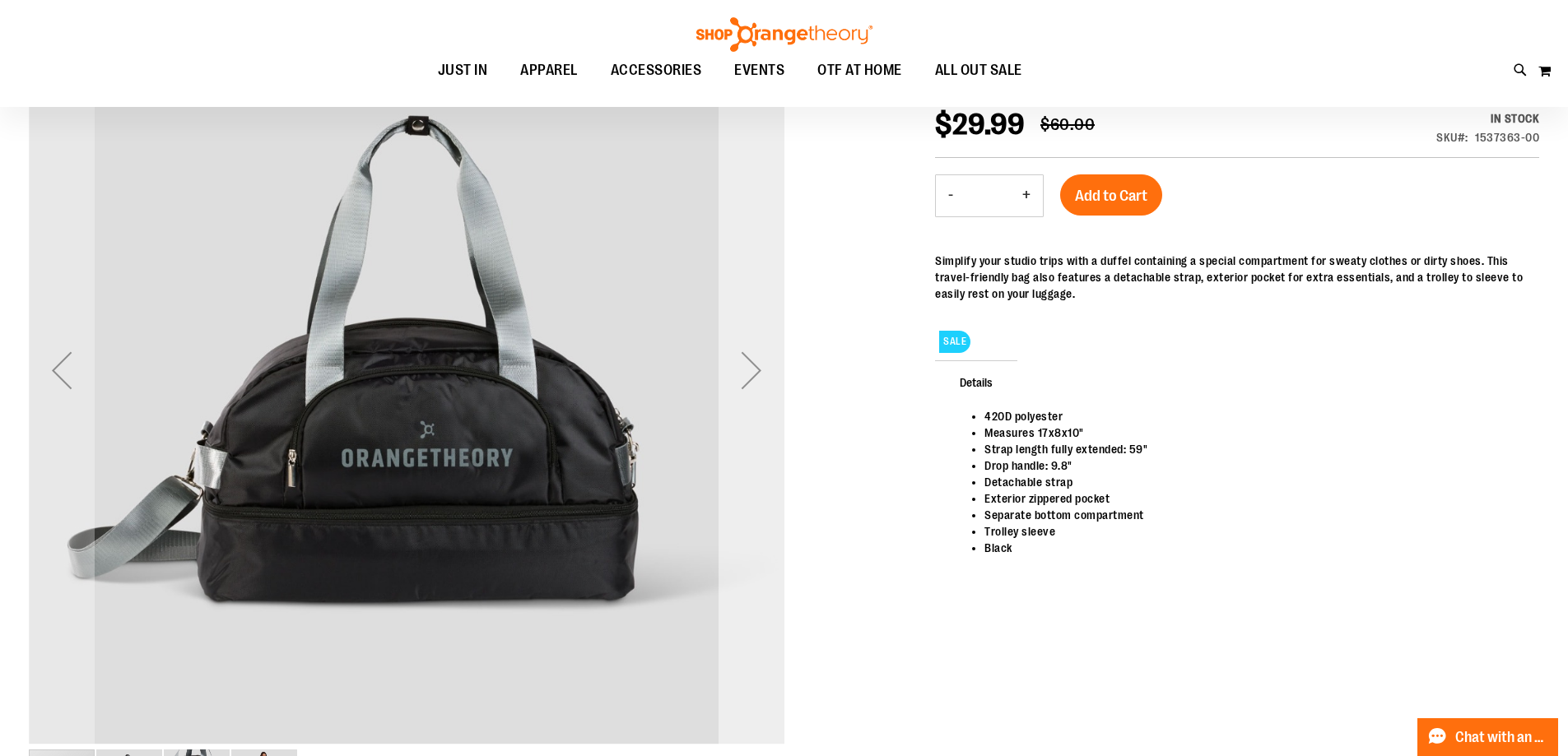
click at [763, 372] on div "Next" at bounding box center [751, 370] width 66 height 66
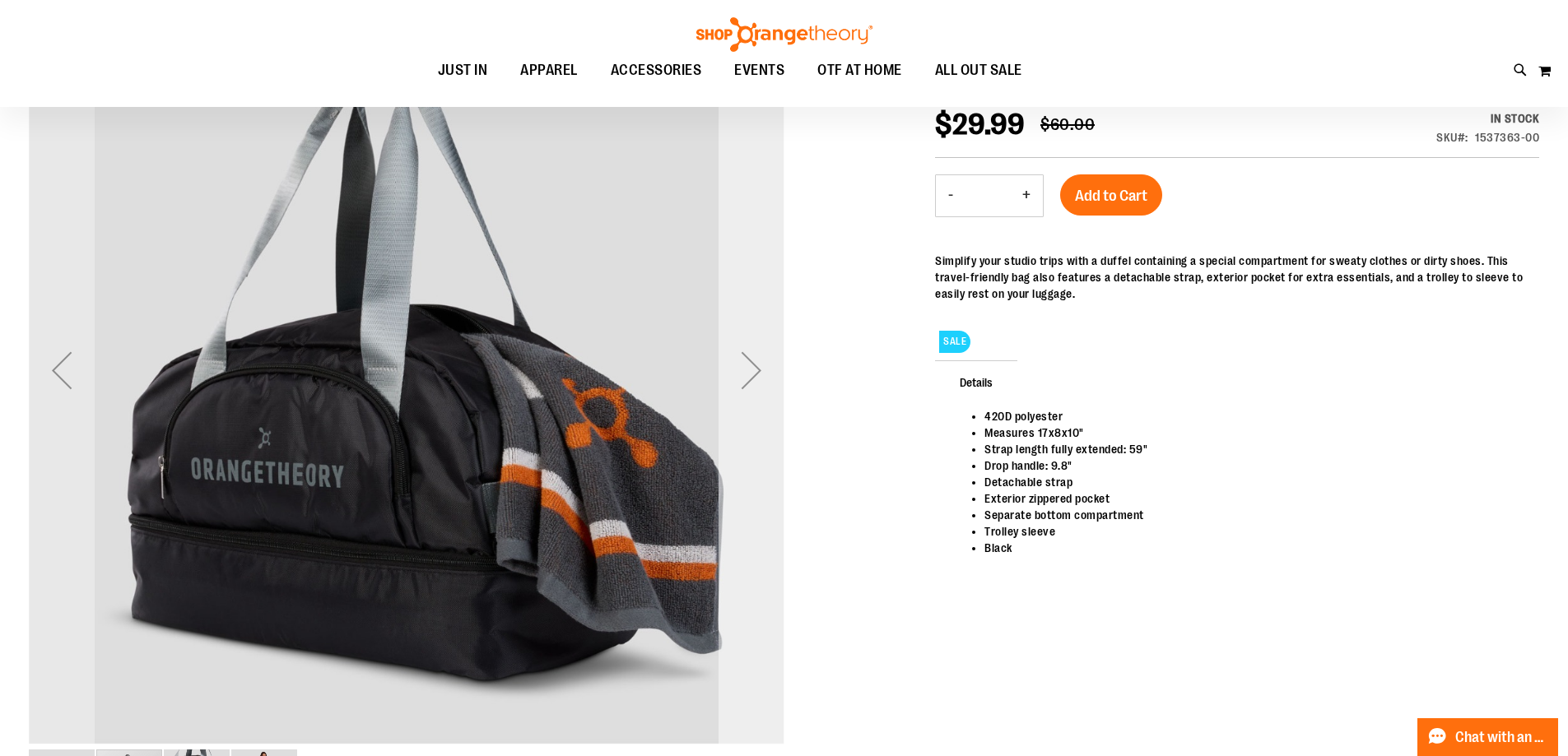
click at [763, 372] on div "Next" at bounding box center [751, 370] width 66 height 66
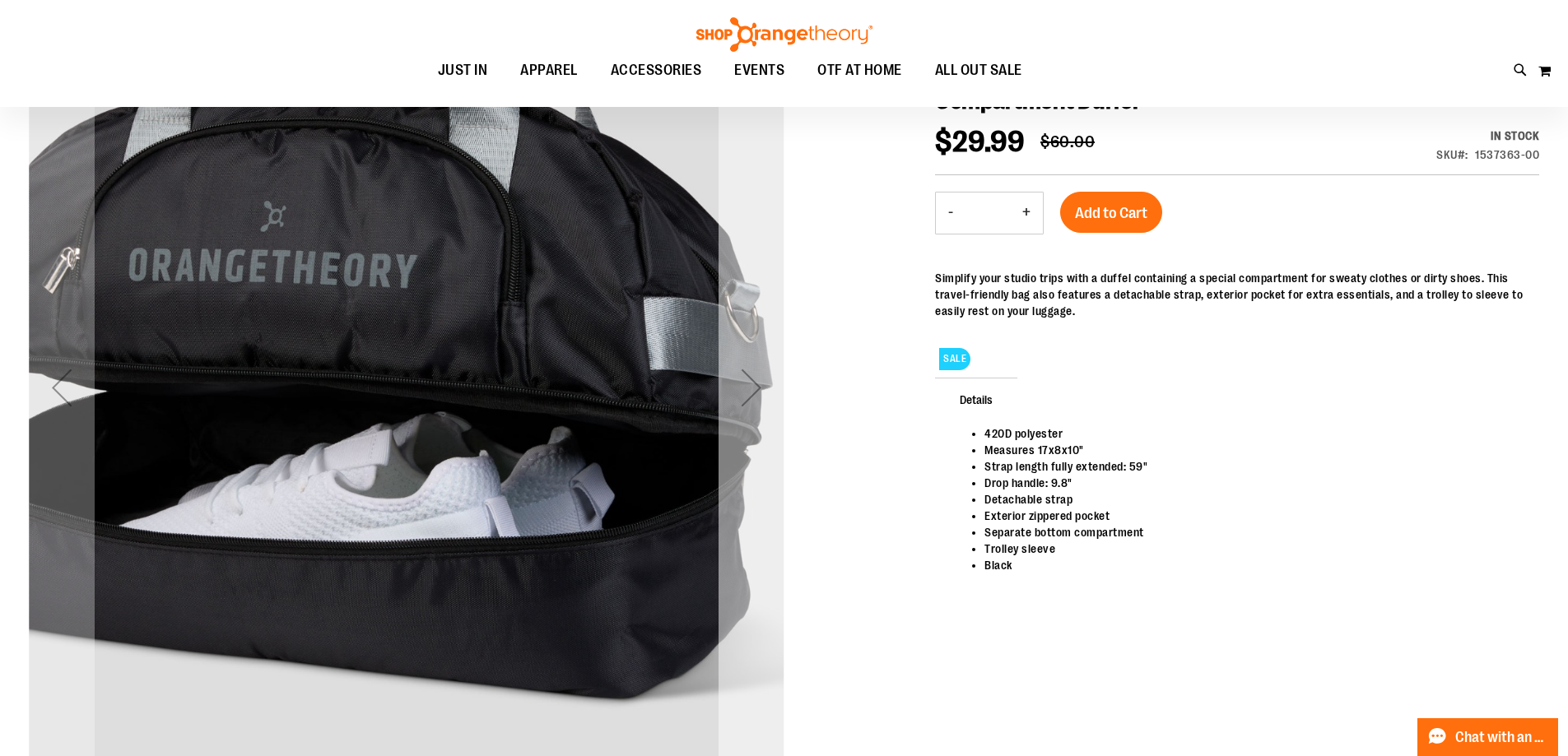
scroll to position [0, 0]
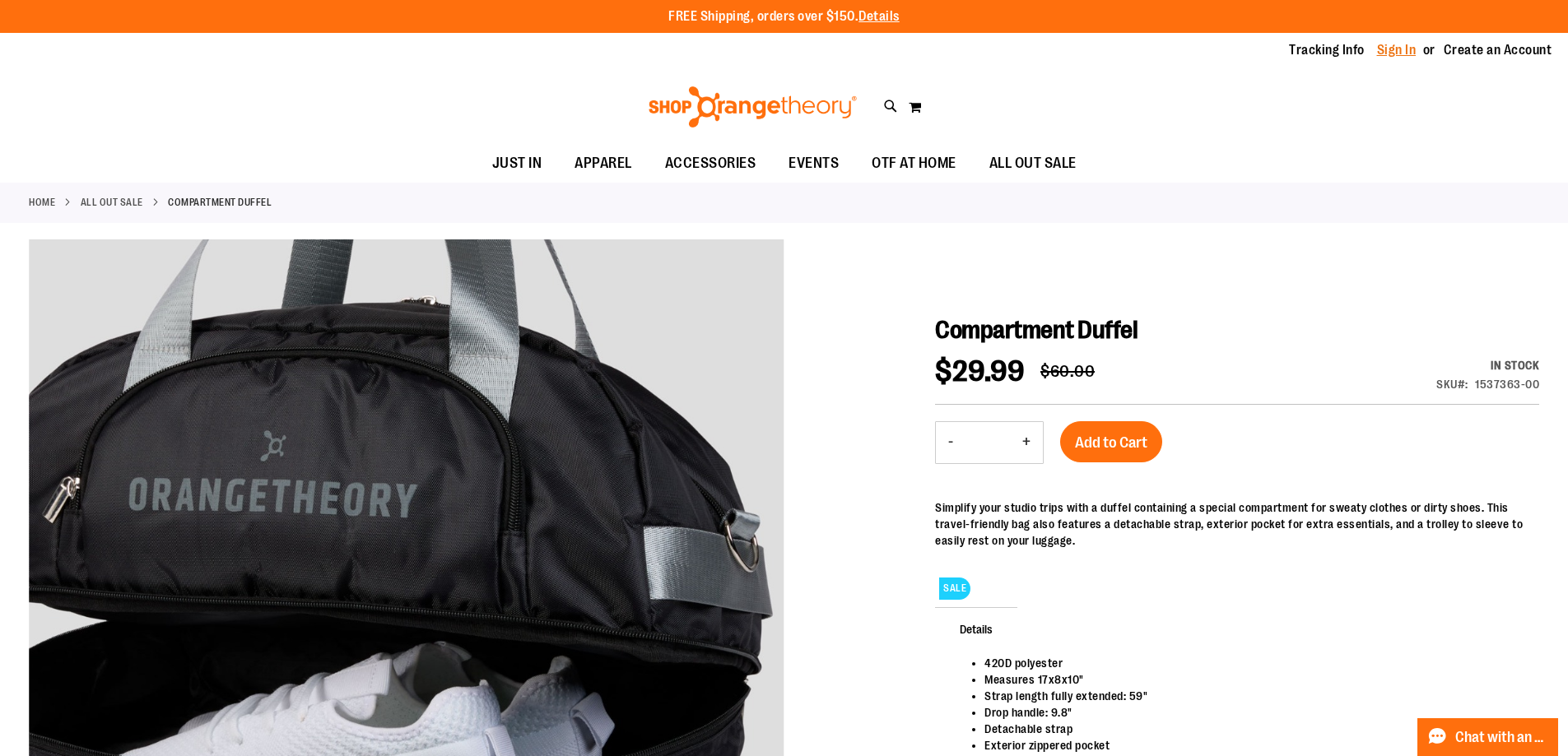
click at [1400, 51] on link "Sign In" at bounding box center [1396, 50] width 39 height 18
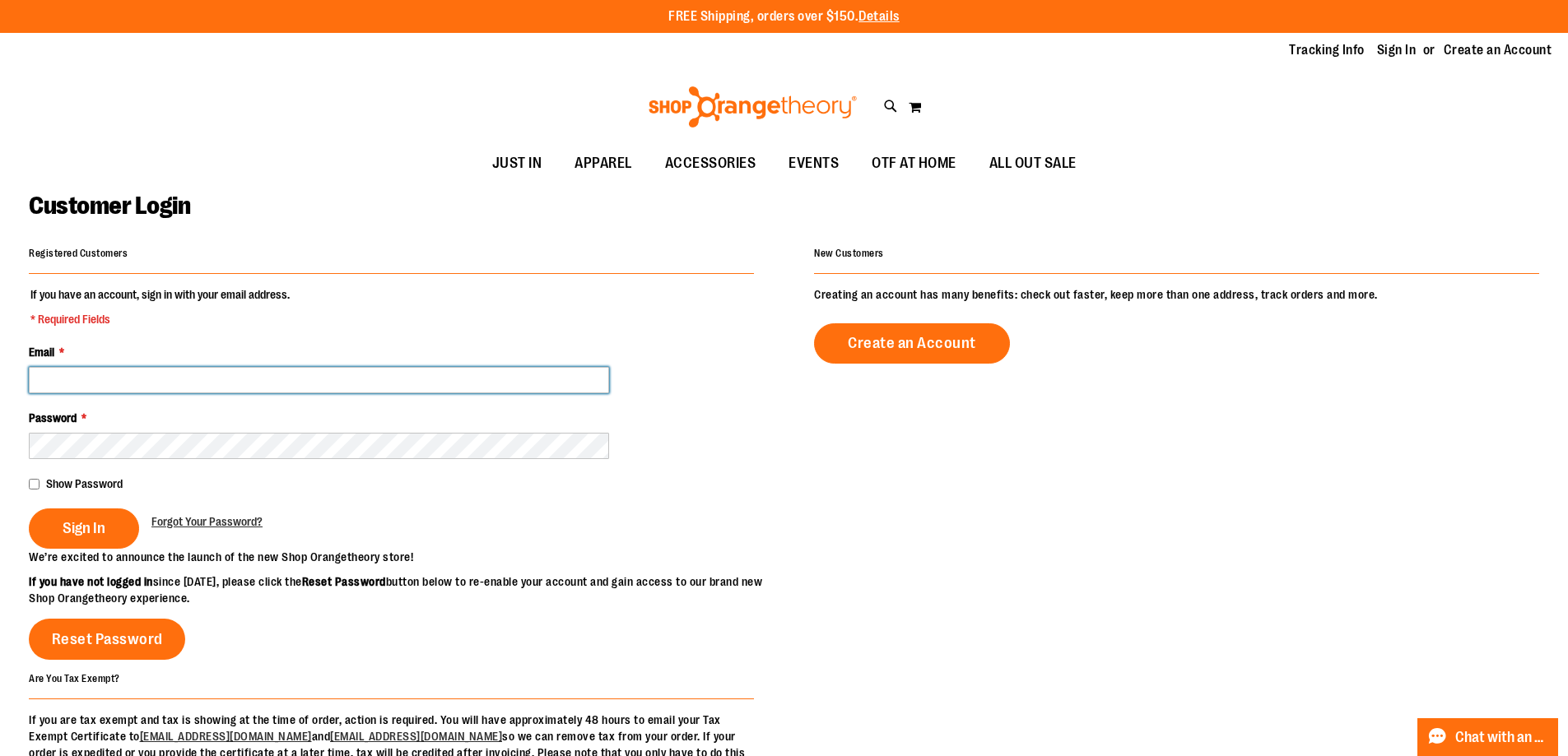
click at [505, 381] on input "Email *" at bounding box center [319, 379] width 581 height 26
